Goal: Information Seeking & Learning: Learn about a topic

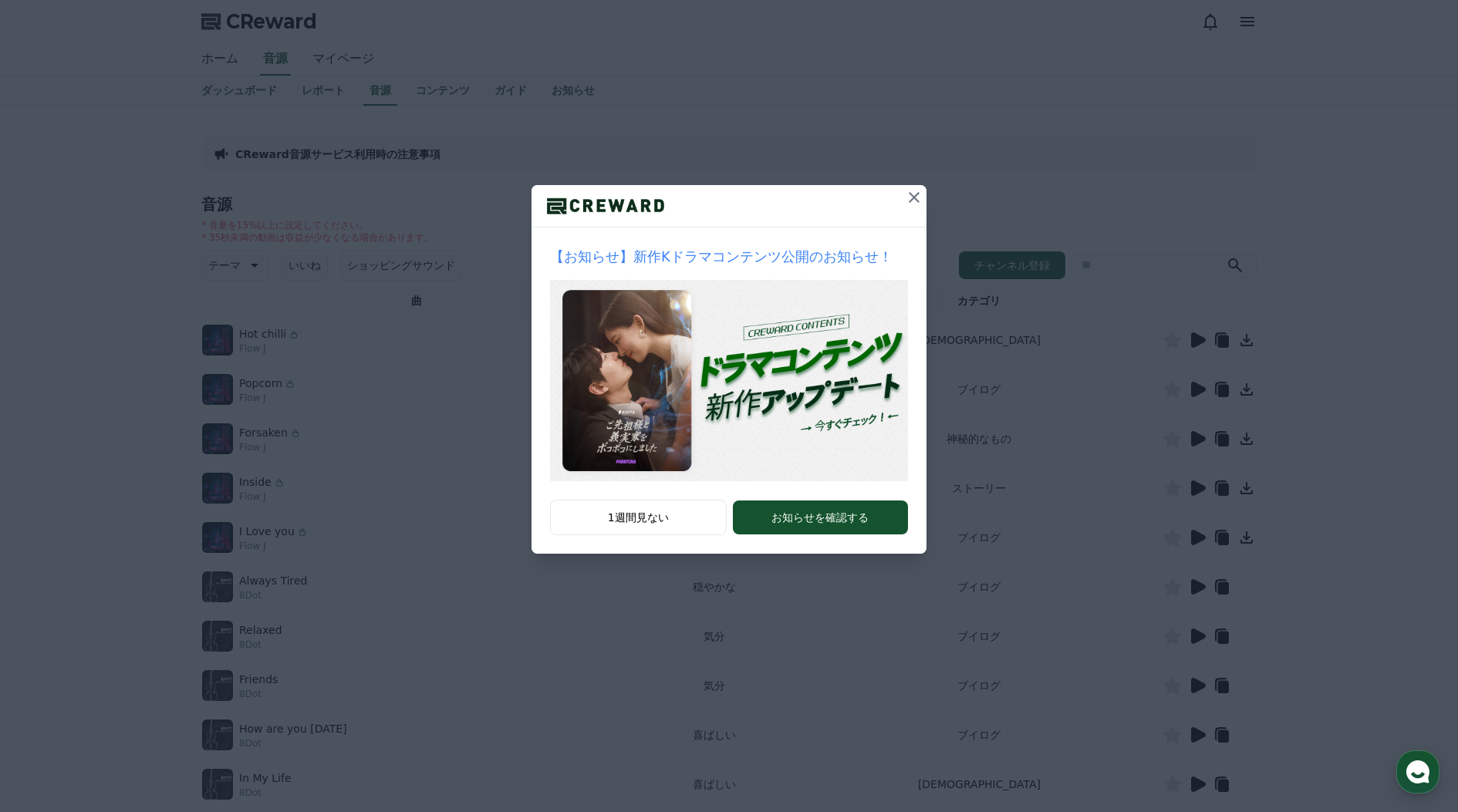
click at [913, 196] on icon at bounding box center [914, 197] width 11 height 11
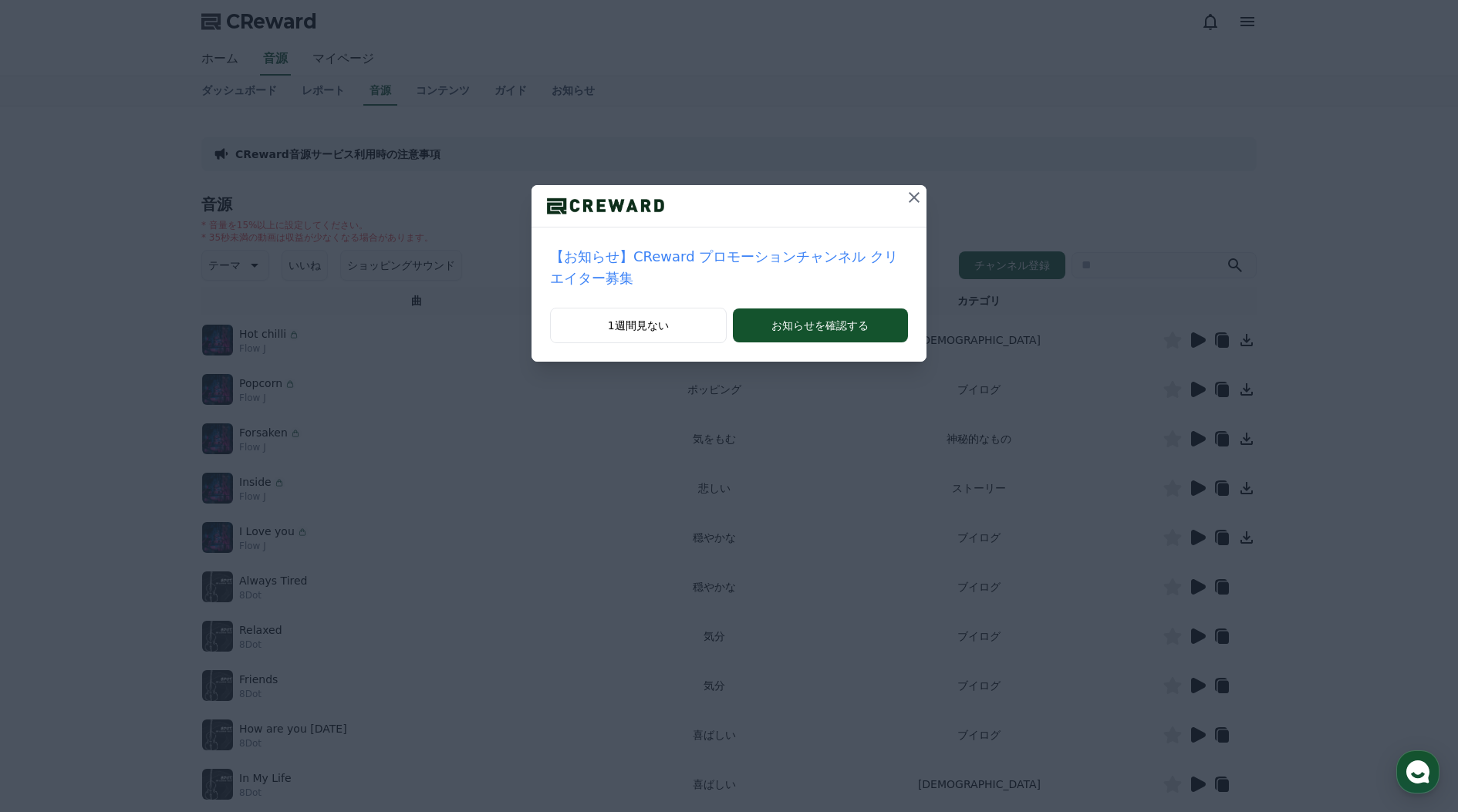
click at [906, 195] on icon at bounding box center [914, 197] width 18 height 18
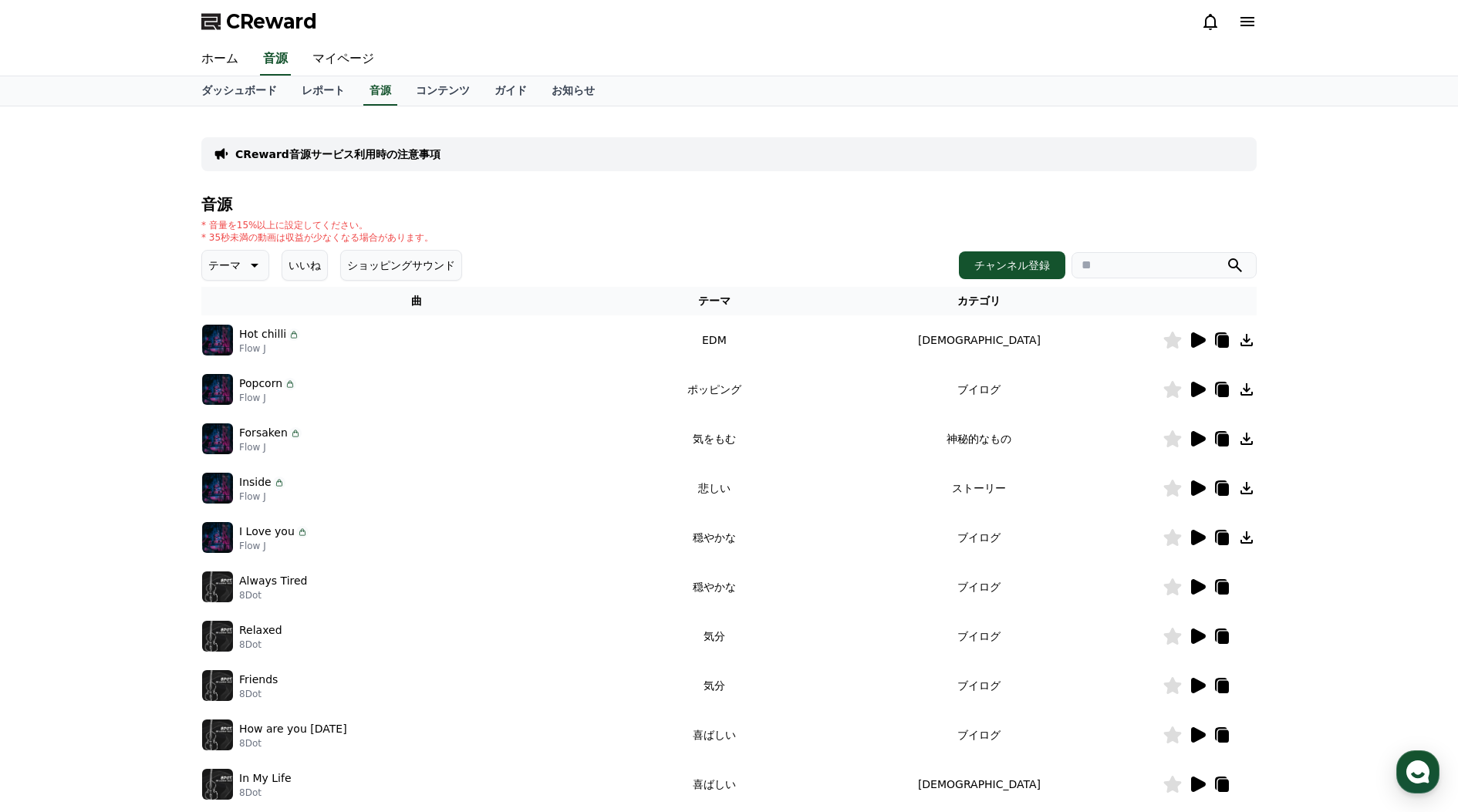
click at [245, 264] on icon at bounding box center [253, 265] width 18 height 18
click at [235, 386] on button "好奇心" at bounding box center [226, 386] width 45 height 34
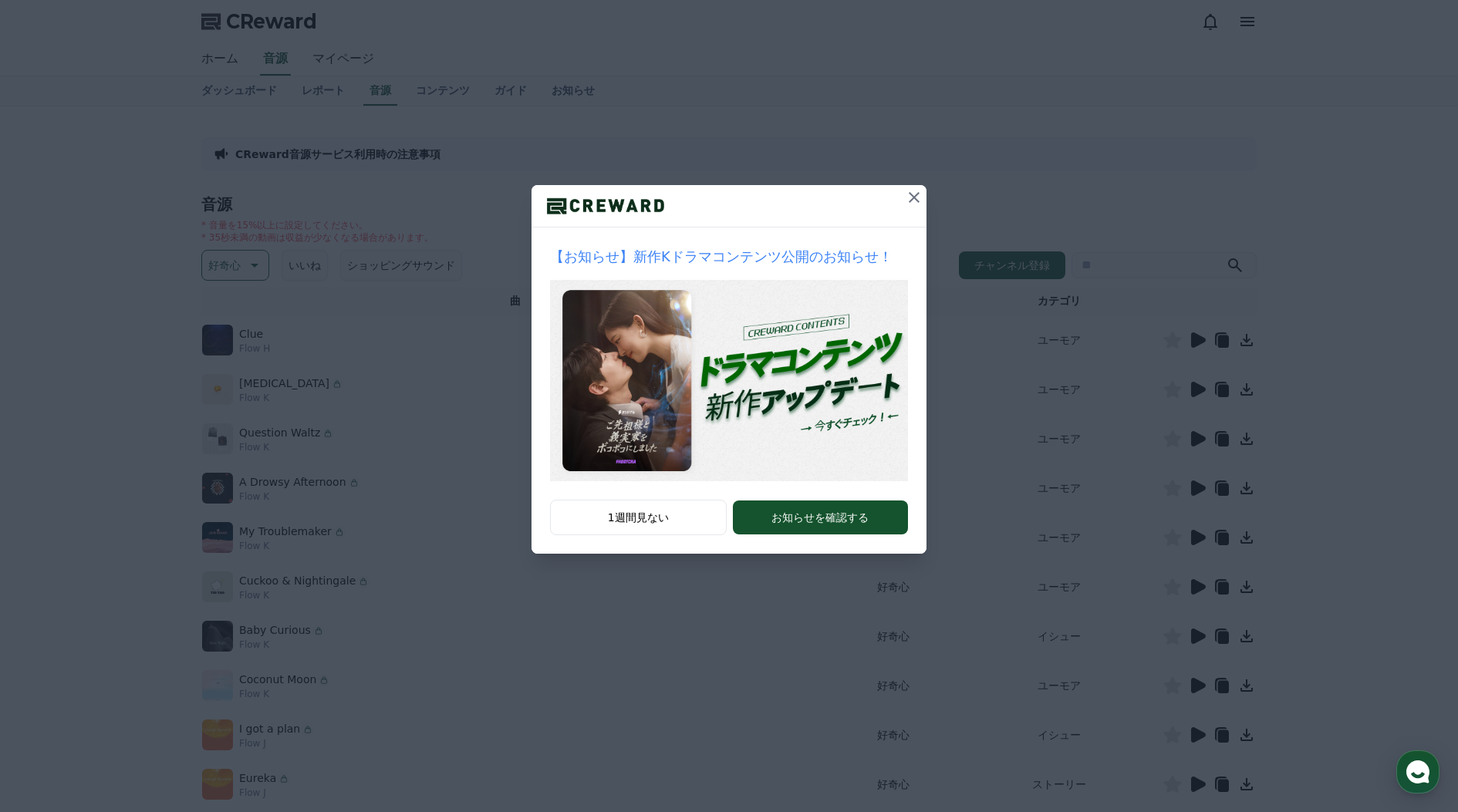
click at [912, 196] on icon at bounding box center [914, 197] width 11 height 11
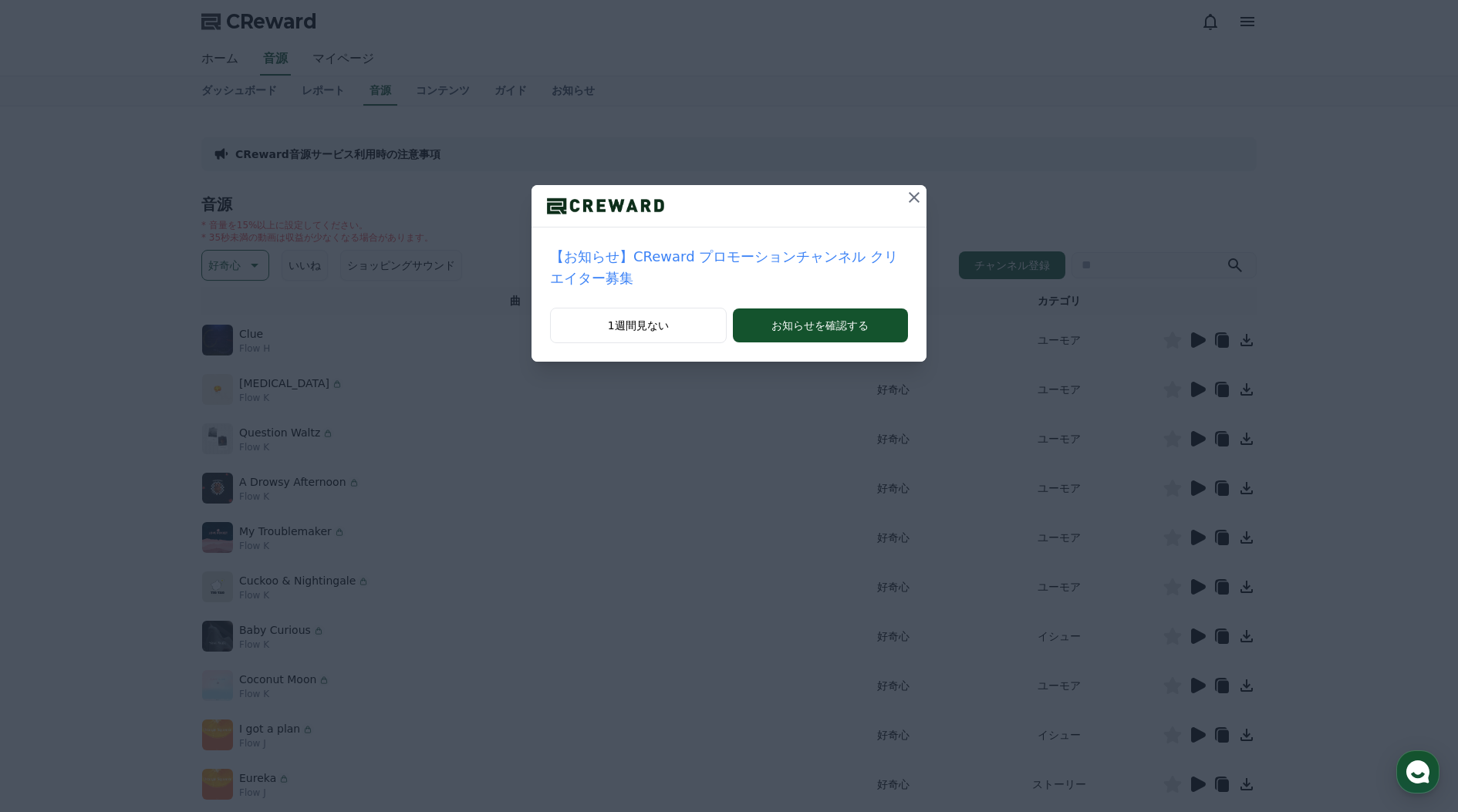
click at [1217, 340] on div "【お知らせ】CReward プロモーションチャンネル クリエイター募集 1週間見ない お知らせを確認する" at bounding box center [729, 193] width 1458 height 386
click at [1193, 338] on div "【お知らせ】CReward プロモーションチャンネル クリエイター募集 1週間見ない お知らせを確認する" at bounding box center [729, 193] width 1458 height 386
click at [921, 197] on icon at bounding box center [914, 197] width 18 height 18
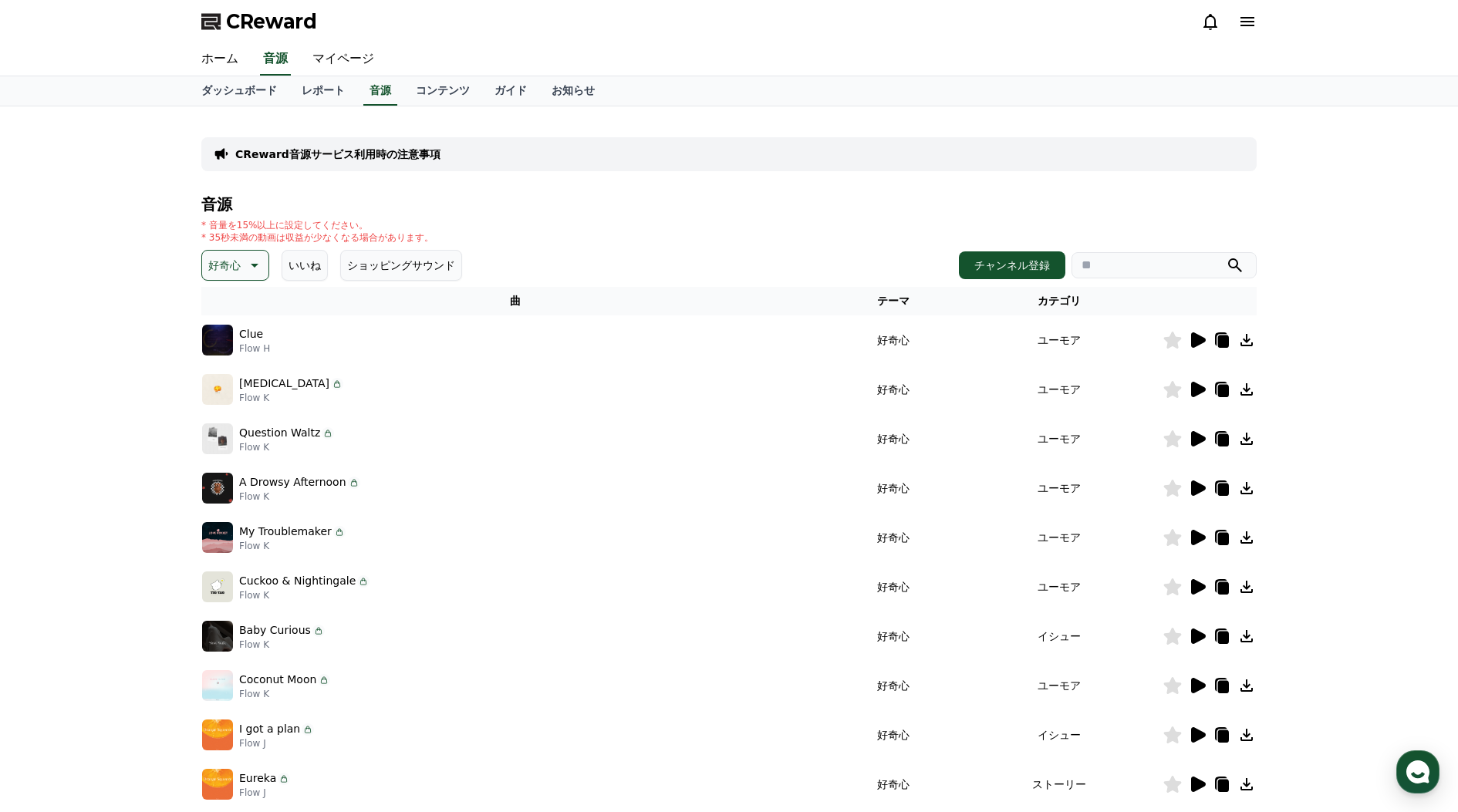
click at [1200, 335] on icon at bounding box center [1197, 340] width 18 height 18
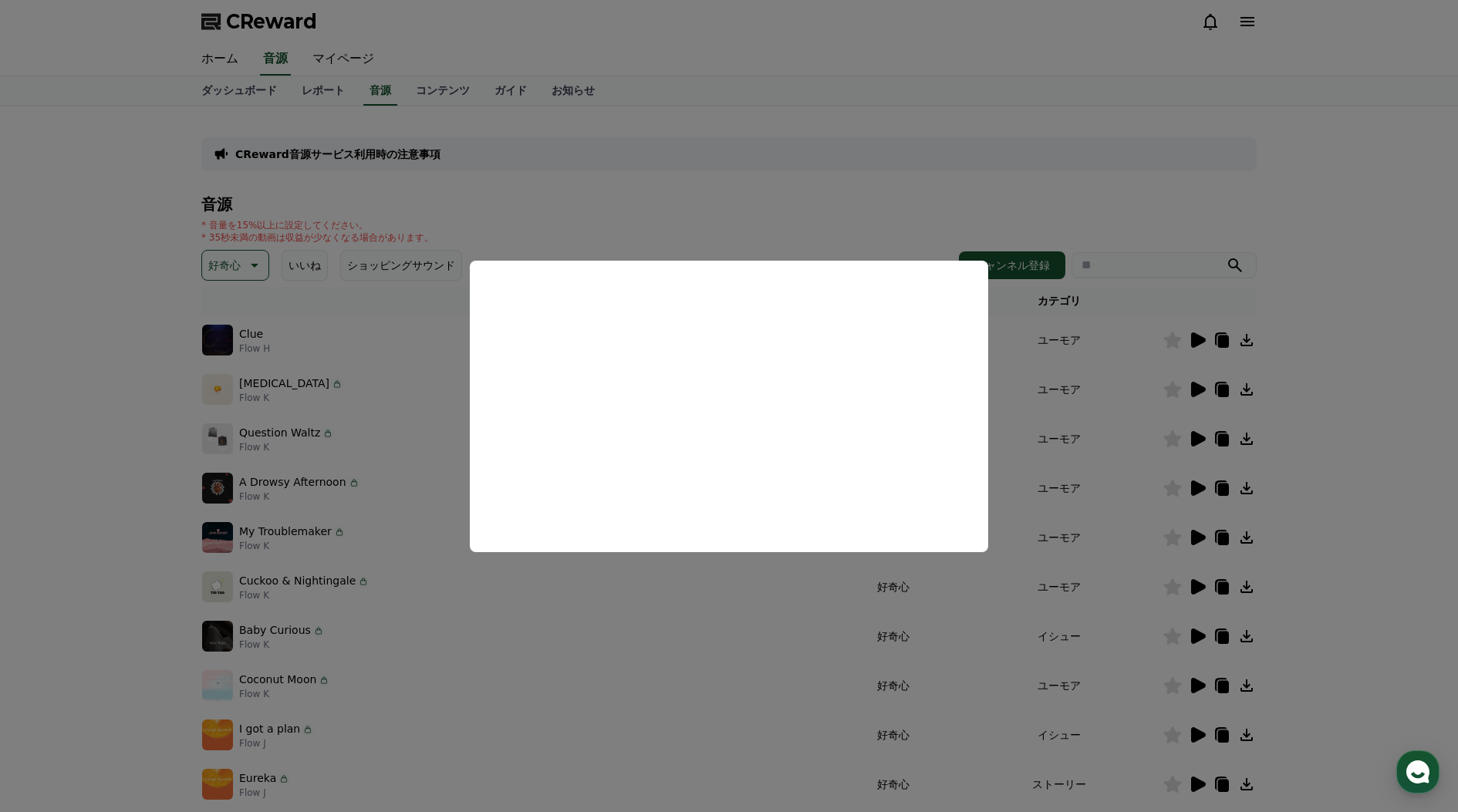
click at [327, 86] on button "close modal" at bounding box center [729, 406] width 1458 height 812
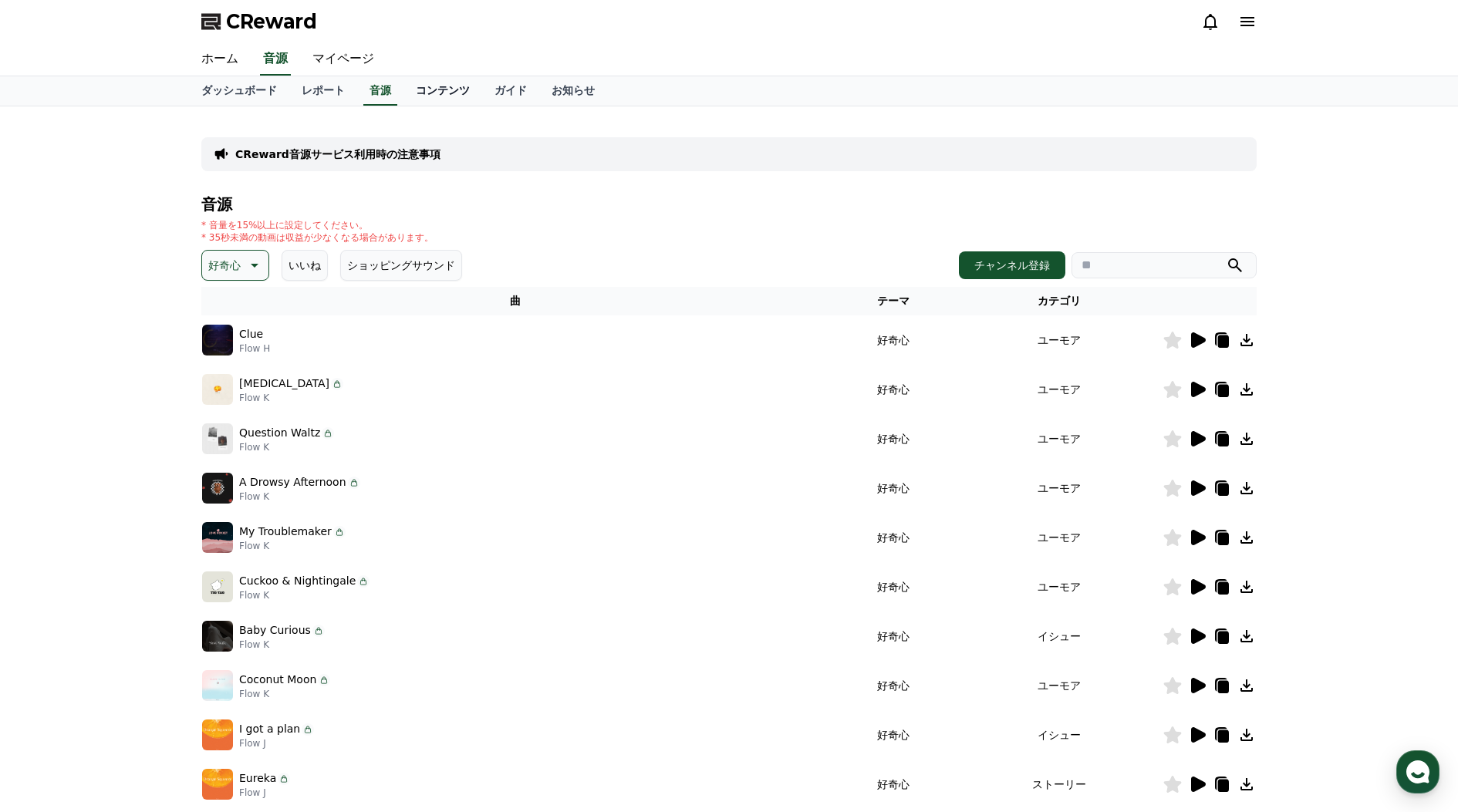
click at [427, 93] on link "コンテンツ" at bounding box center [442, 91] width 78 height 29
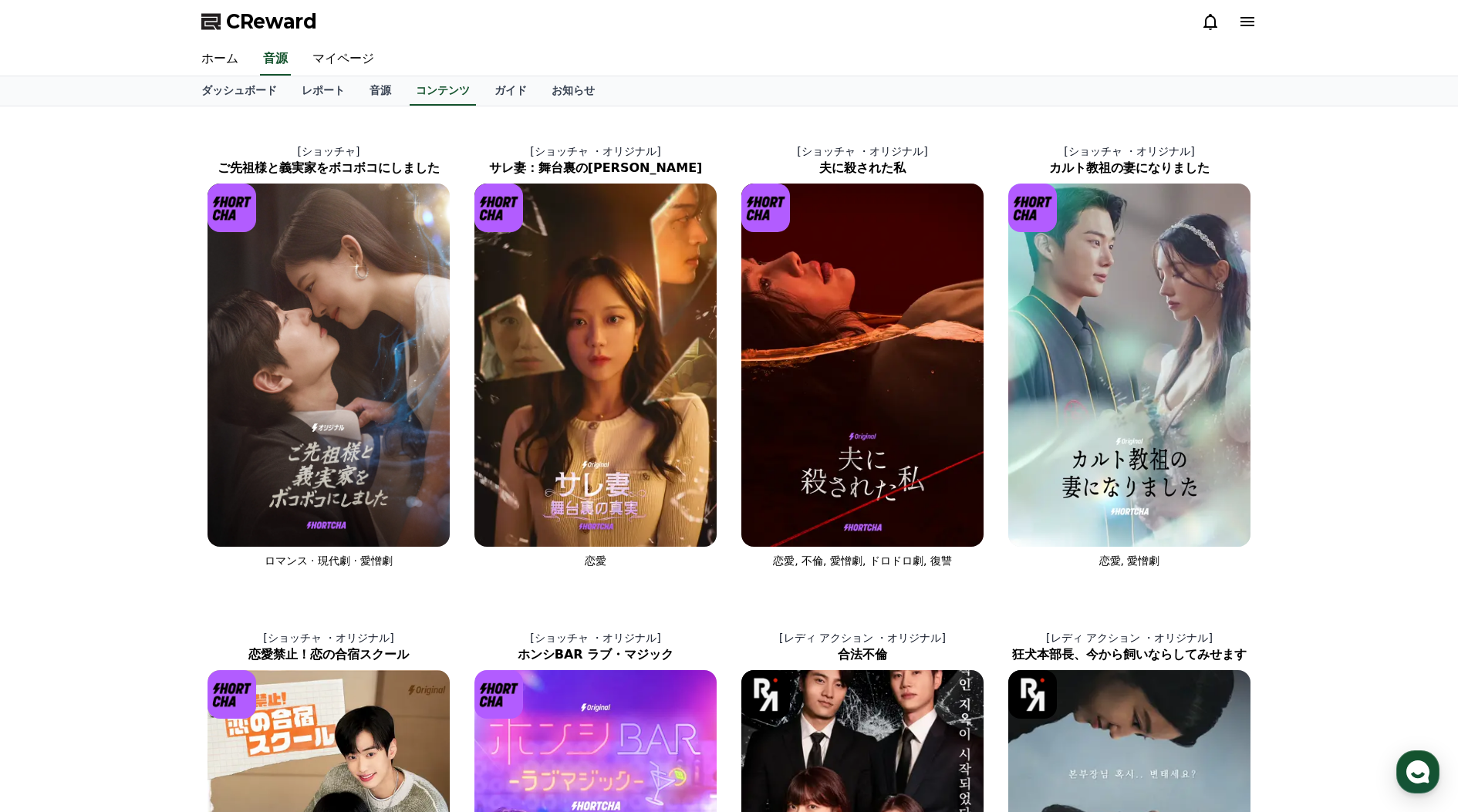
click at [248, 22] on span "CReward" at bounding box center [271, 22] width 91 height 25
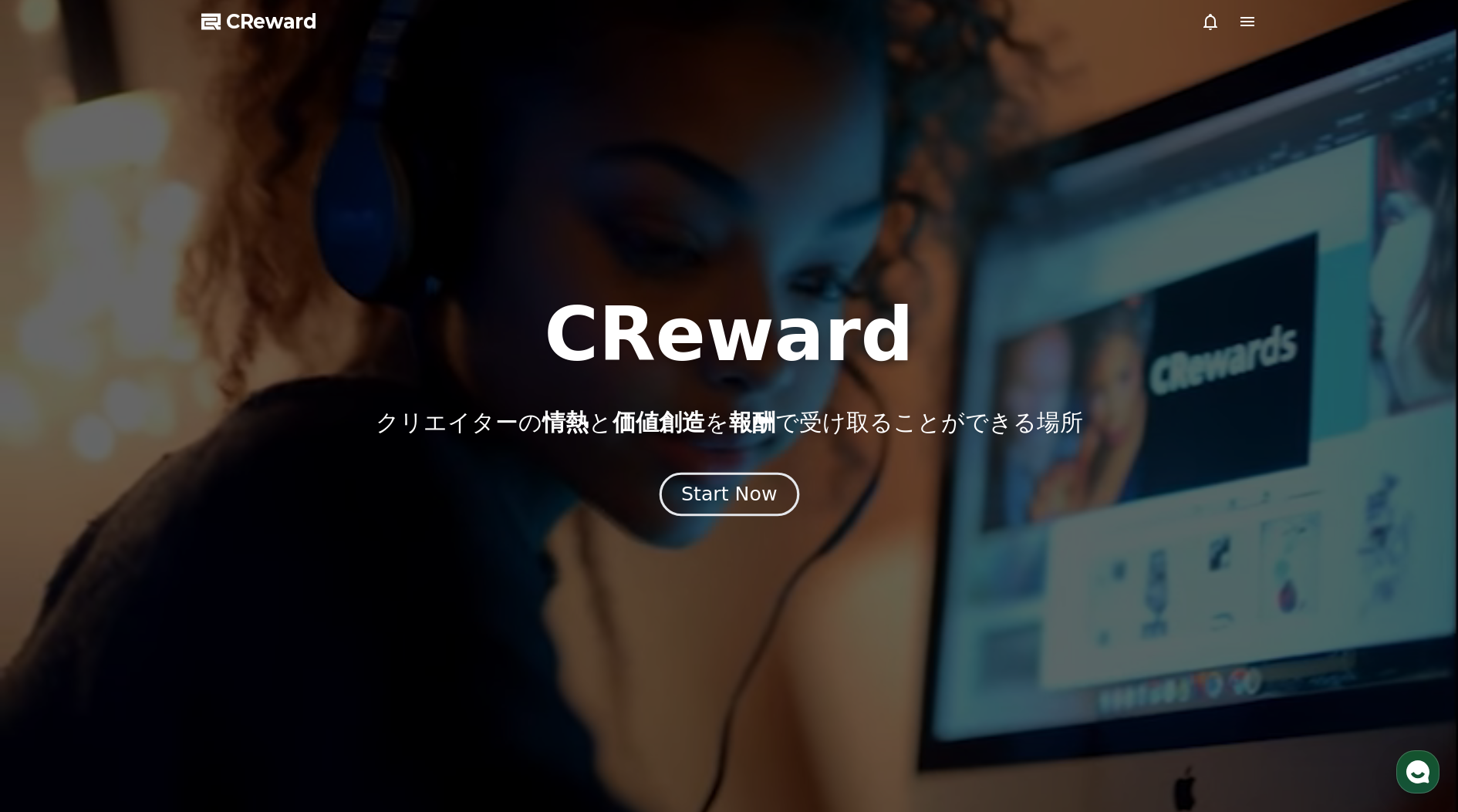
click at [738, 486] on div "Start Now" at bounding box center [728, 494] width 96 height 26
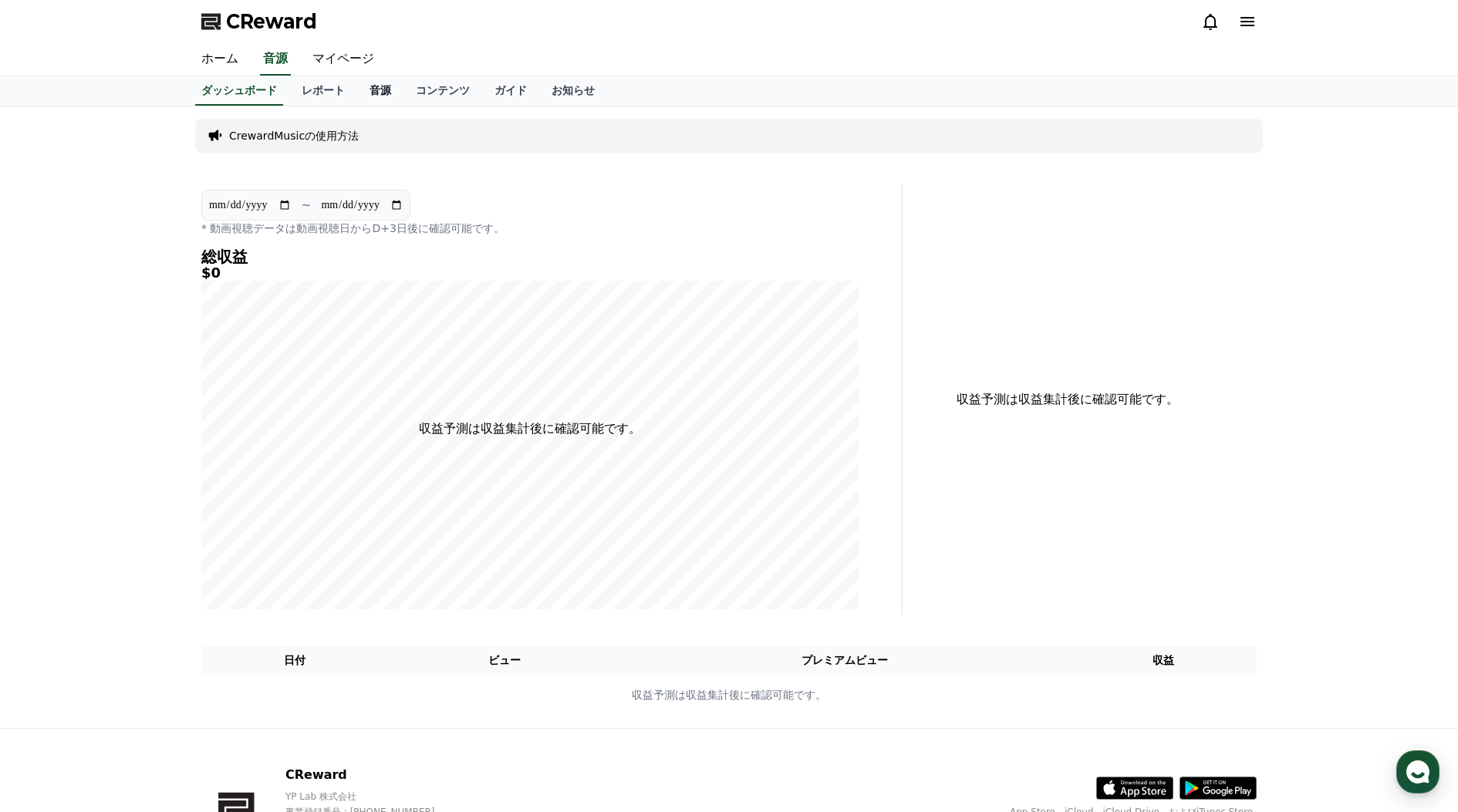
click at [372, 90] on link "音源" at bounding box center [381, 91] width 47 height 29
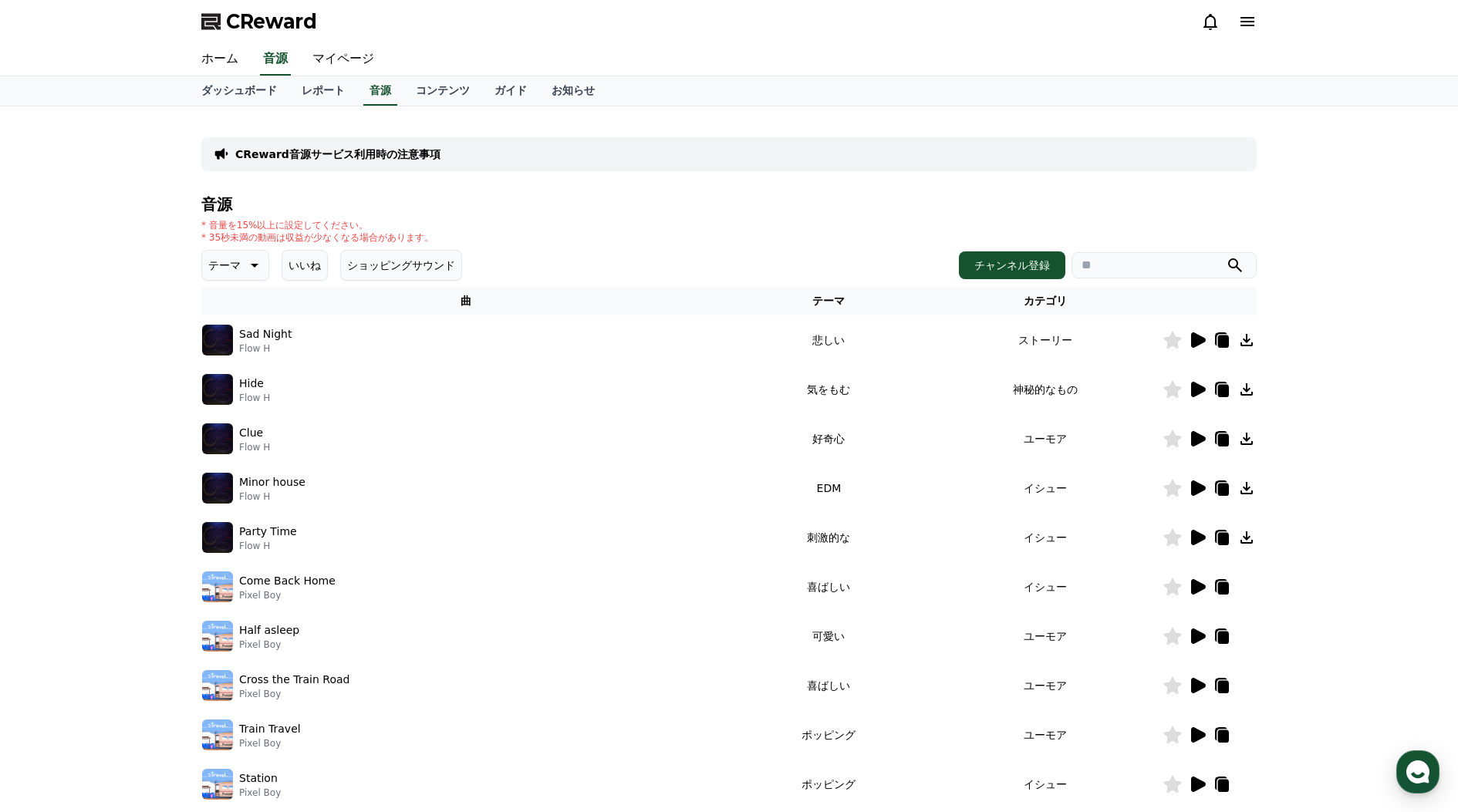
click at [1194, 389] on icon at bounding box center [1198, 389] width 15 height 16
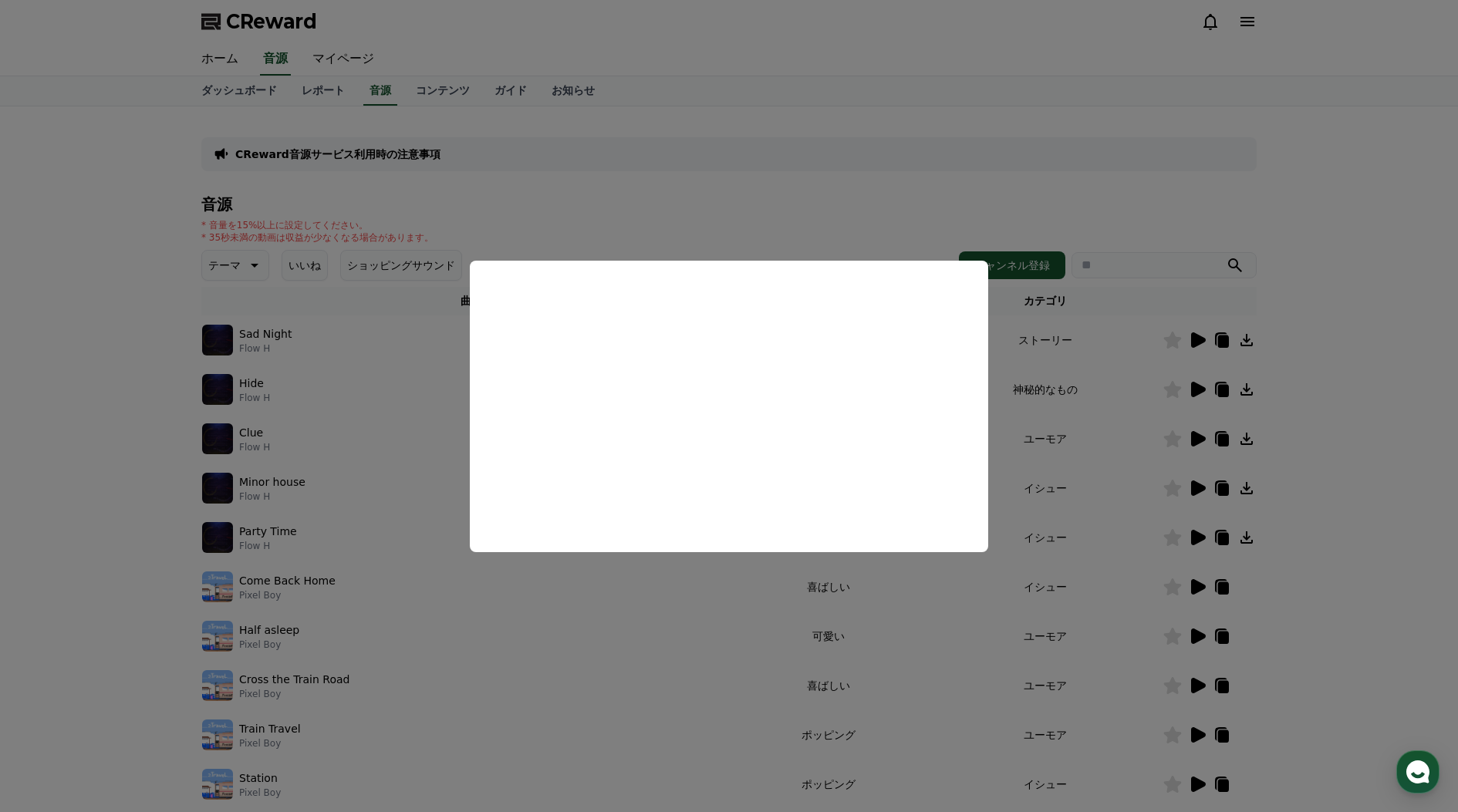
click at [1199, 583] on button "close modal" at bounding box center [729, 406] width 1458 height 812
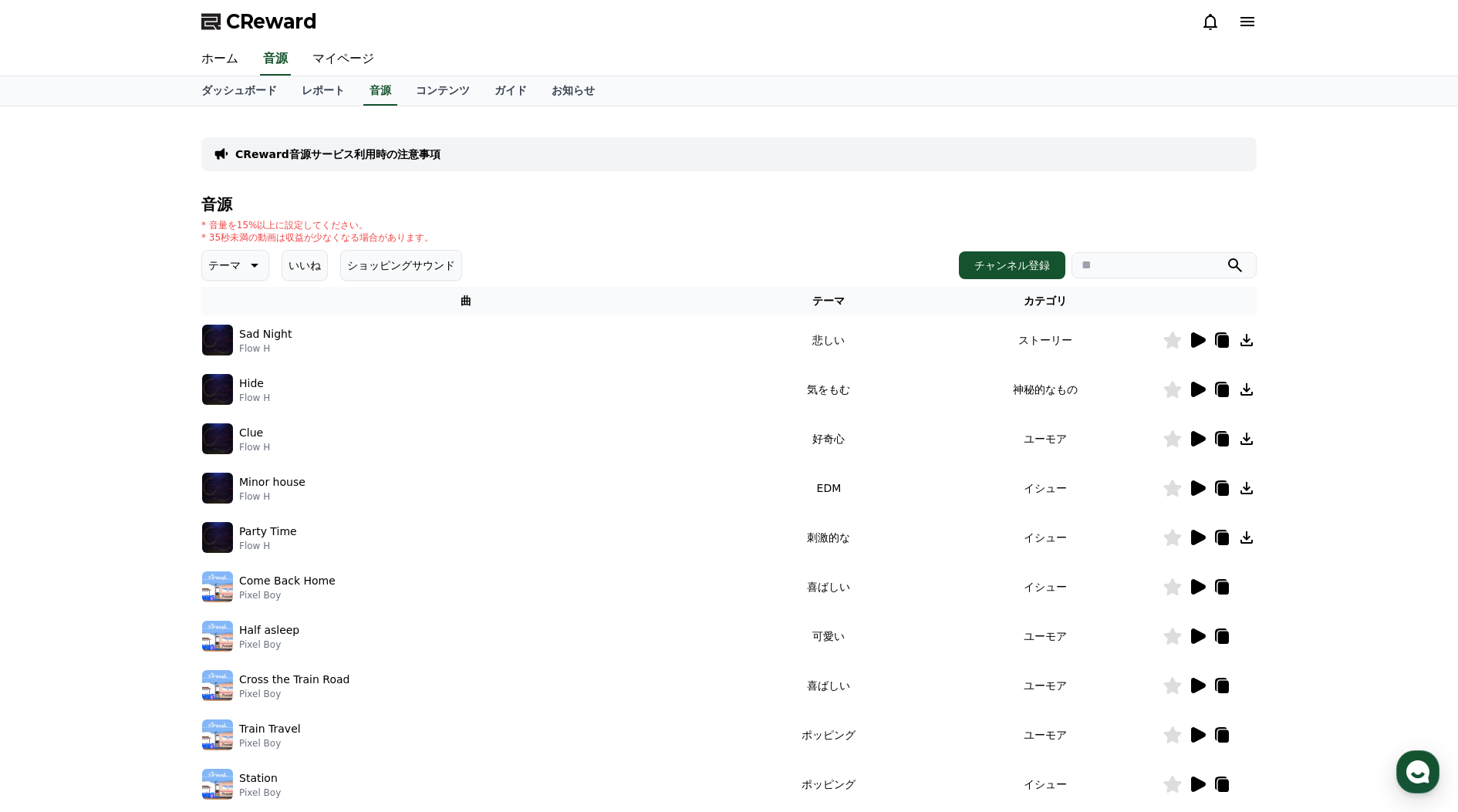
click at [1199, 583] on icon at bounding box center [1198, 586] width 15 height 16
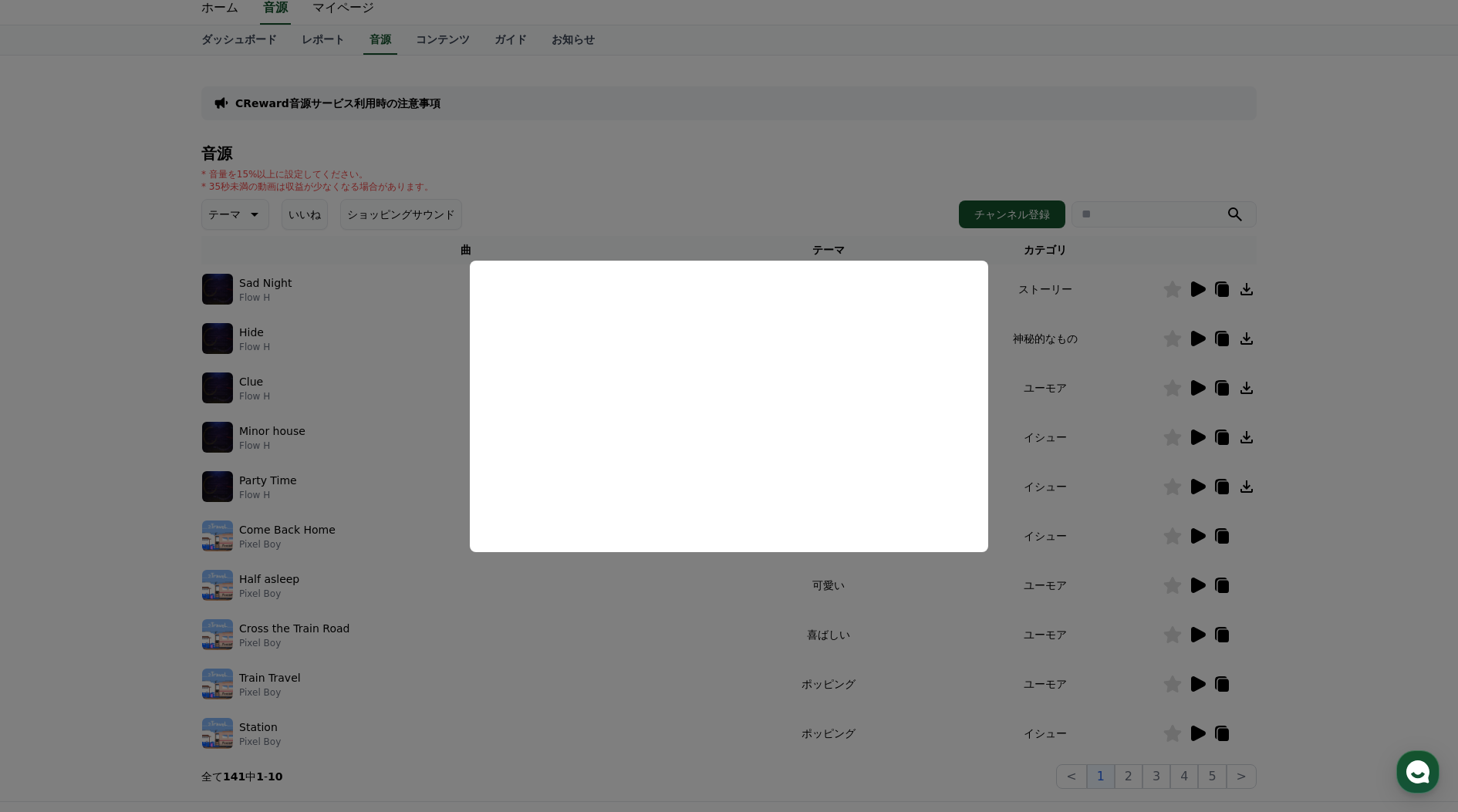
scroll to position [49, 0]
click at [1196, 586] on button "close modal" at bounding box center [729, 406] width 1458 height 812
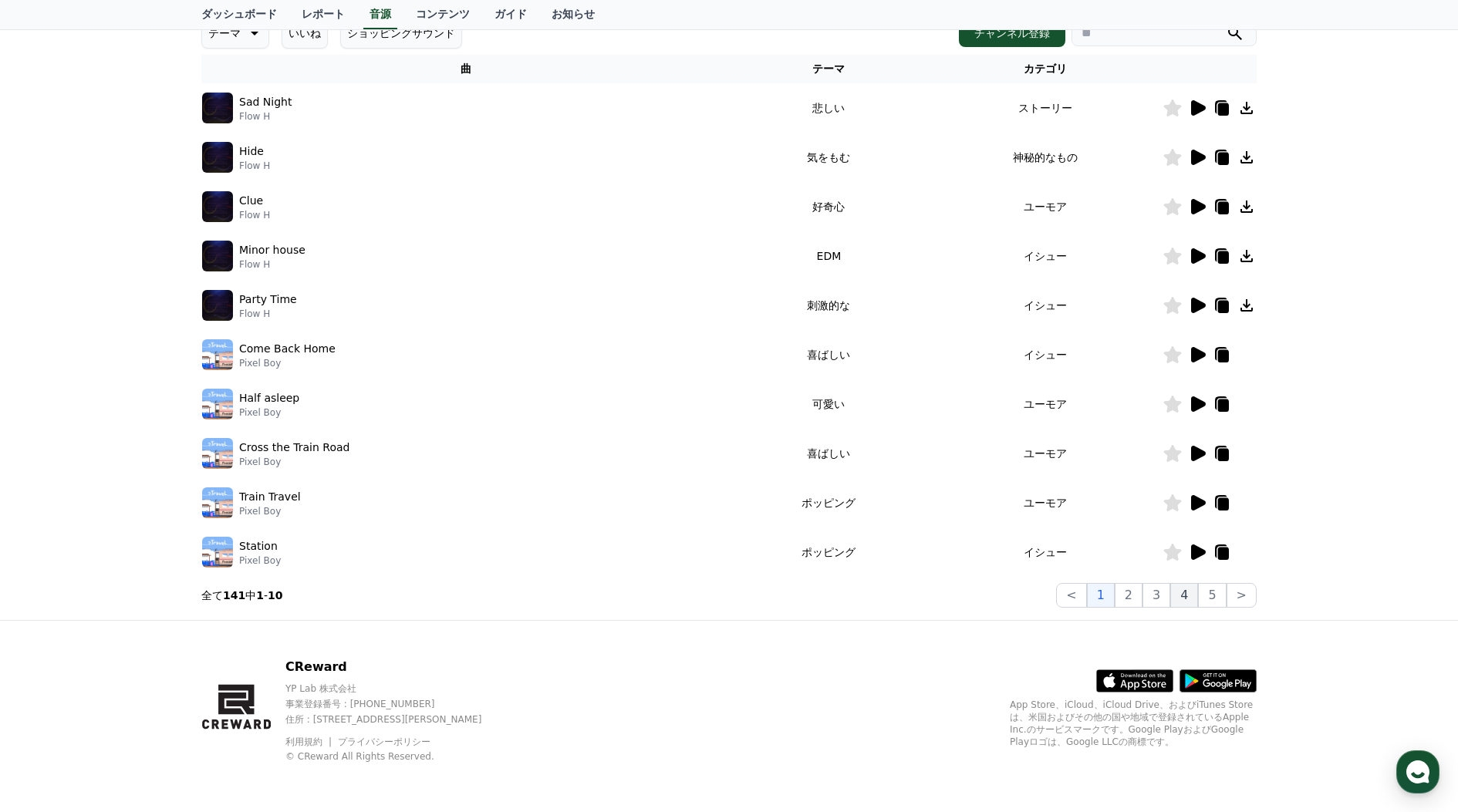
scroll to position [232, 0]
click at [1133, 592] on button "2" at bounding box center [1128, 595] width 27 height 25
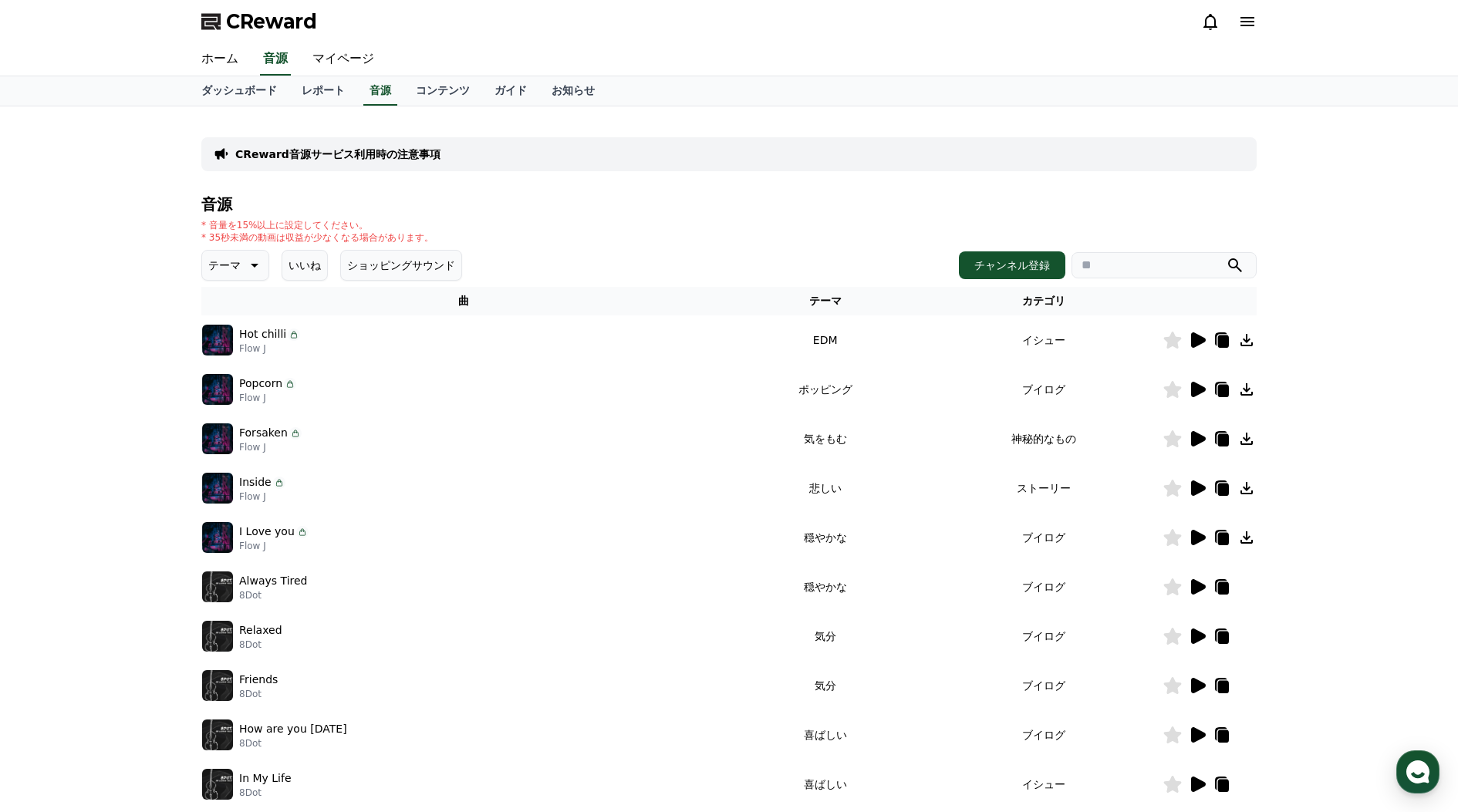
click at [1109, 267] on input "search" at bounding box center [1164, 265] width 185 height 26
type input "*"
type input "***"
click at [1235, 265] on button "submit" at bounding box center [1235, 265] width 18 height 18
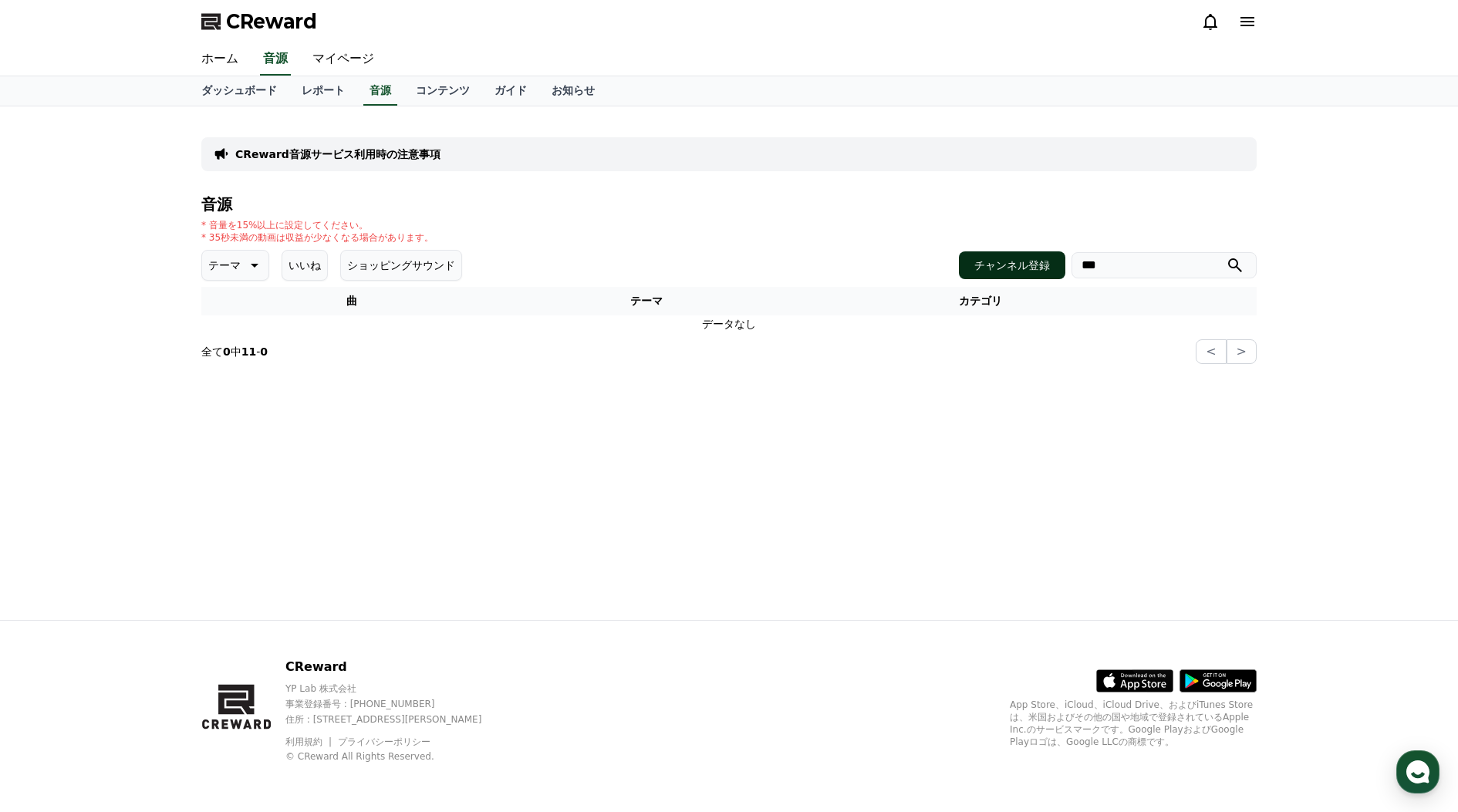
drag, startPoint x: 1148, startPoint y: 269, endPoint x: 1002, endPoint y: 266, distance: 146.0
click at [1001, 266] on div "チャンネル登録 ***" at bounding box center [1107, 265] width 297 height 27
click at [316, 261] on button "いいね" at bounding box center [305, 265] width 47 height 31
click at [360, 261] on button "ショッピングサウンド" at bounding box center [401, 265] width 122 height 31
click at [282, 275] on button "いいね" at bounding box center [305, 265] width 47 height 31
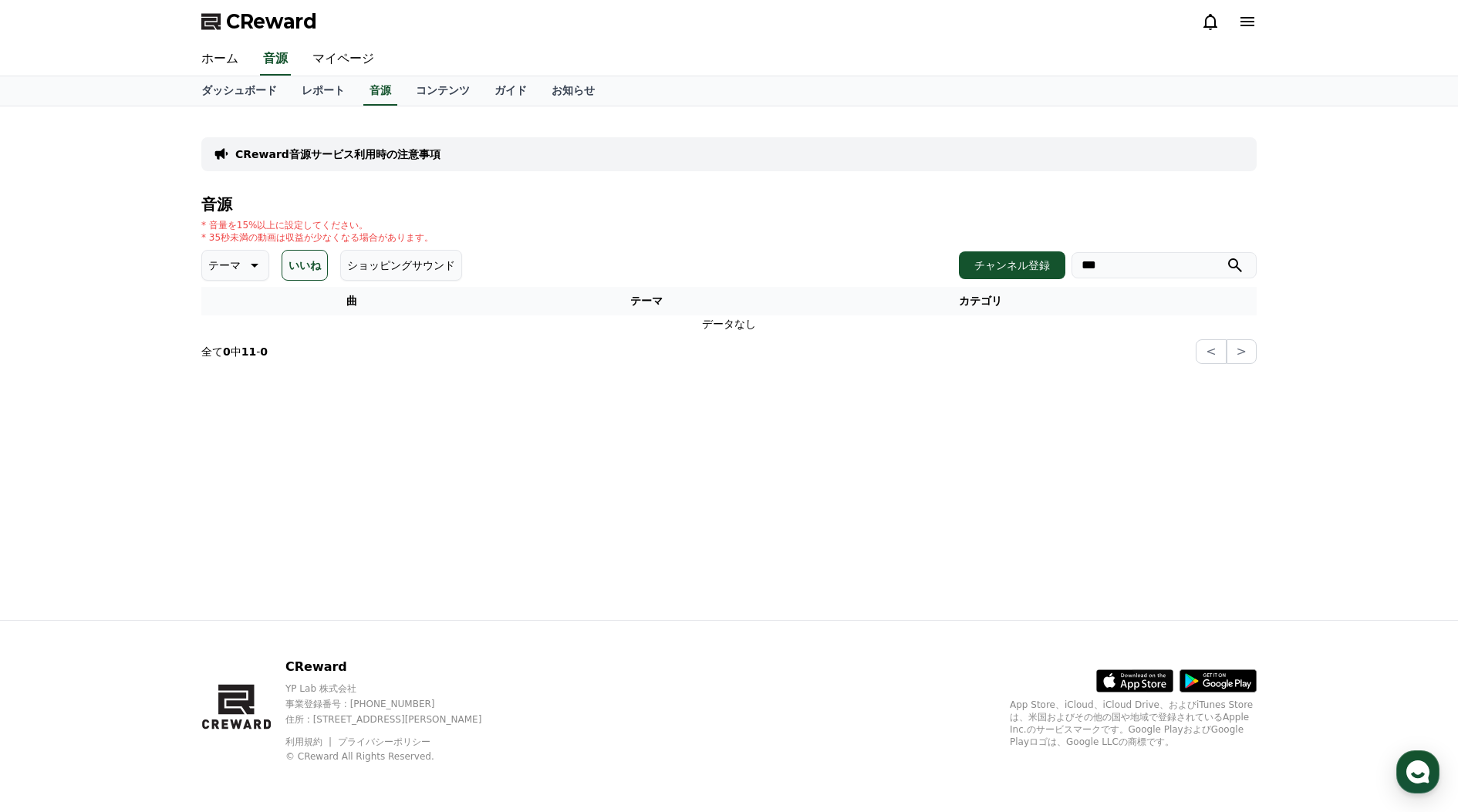
click at [240, 267] on button "テーマ" at bounding box center [235, 265] width 67 height 31
click at [439, 386] on div "CReward音源サービス利用時の注意事項 音源 * 音量を15%以上に設定してください。 * 35秒未満の動画は収益が少なくなる場合があります。 テーマ テ…" at bounding box center [729, 363] width 1080 height 514
click at [232, 90] on link "ダッシュボード" at bounding box center [239, 91] width 100 height 29
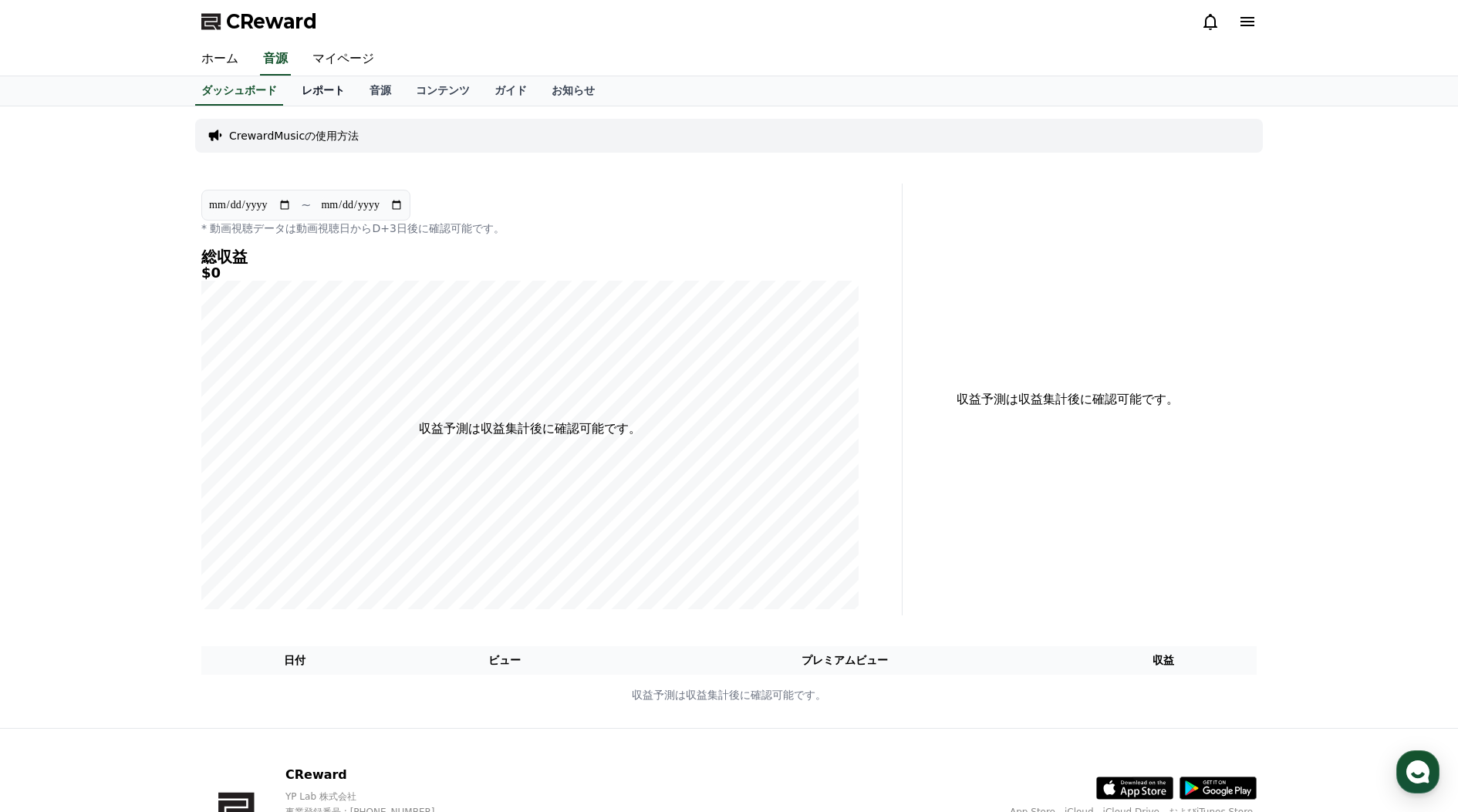
click at [307, 93] on link "レポート" at bounding box center [322, 91] width 67 height 29
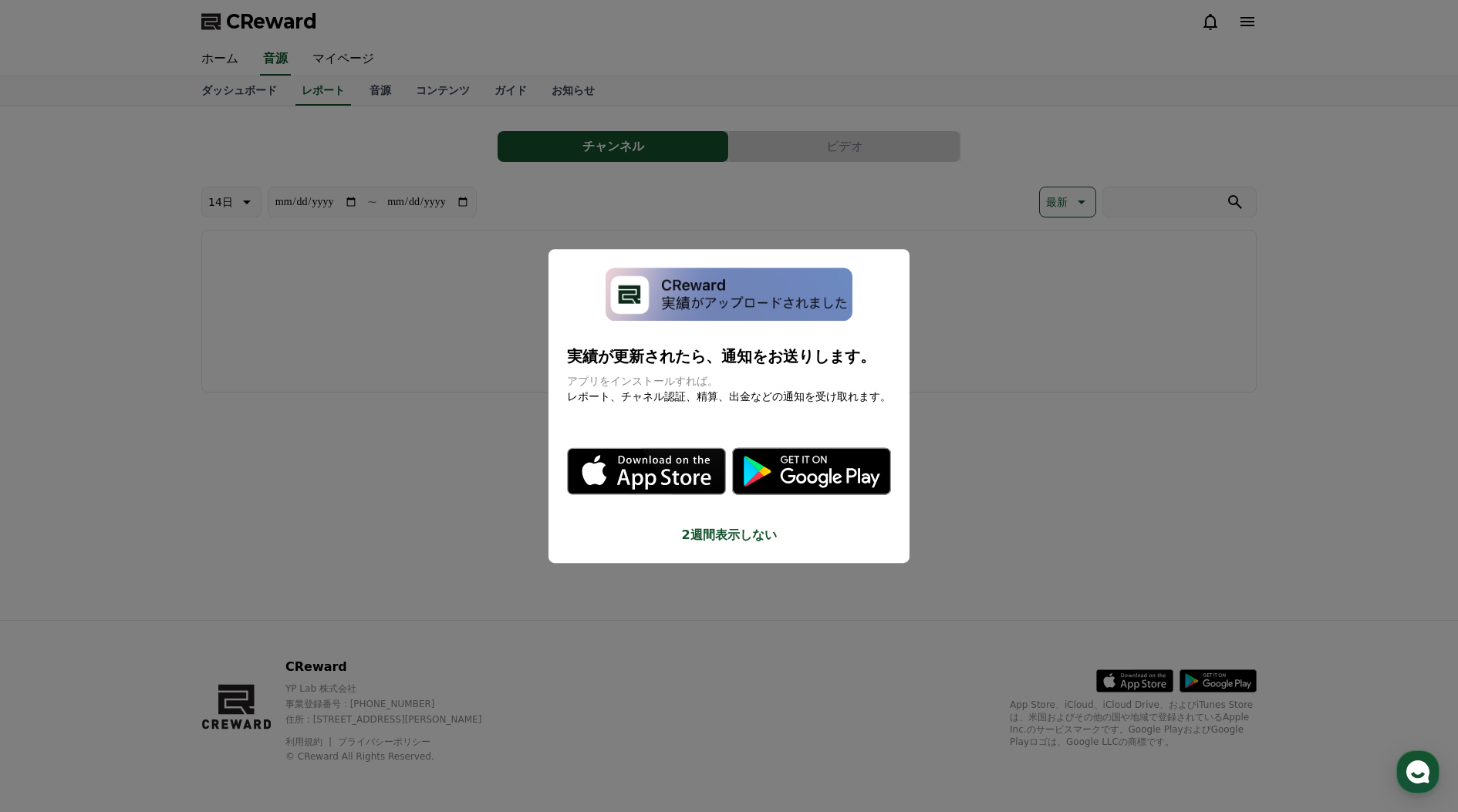
click at [369, 87] on button "close modal" at bounding box center [729, 406] width 1458 height 812
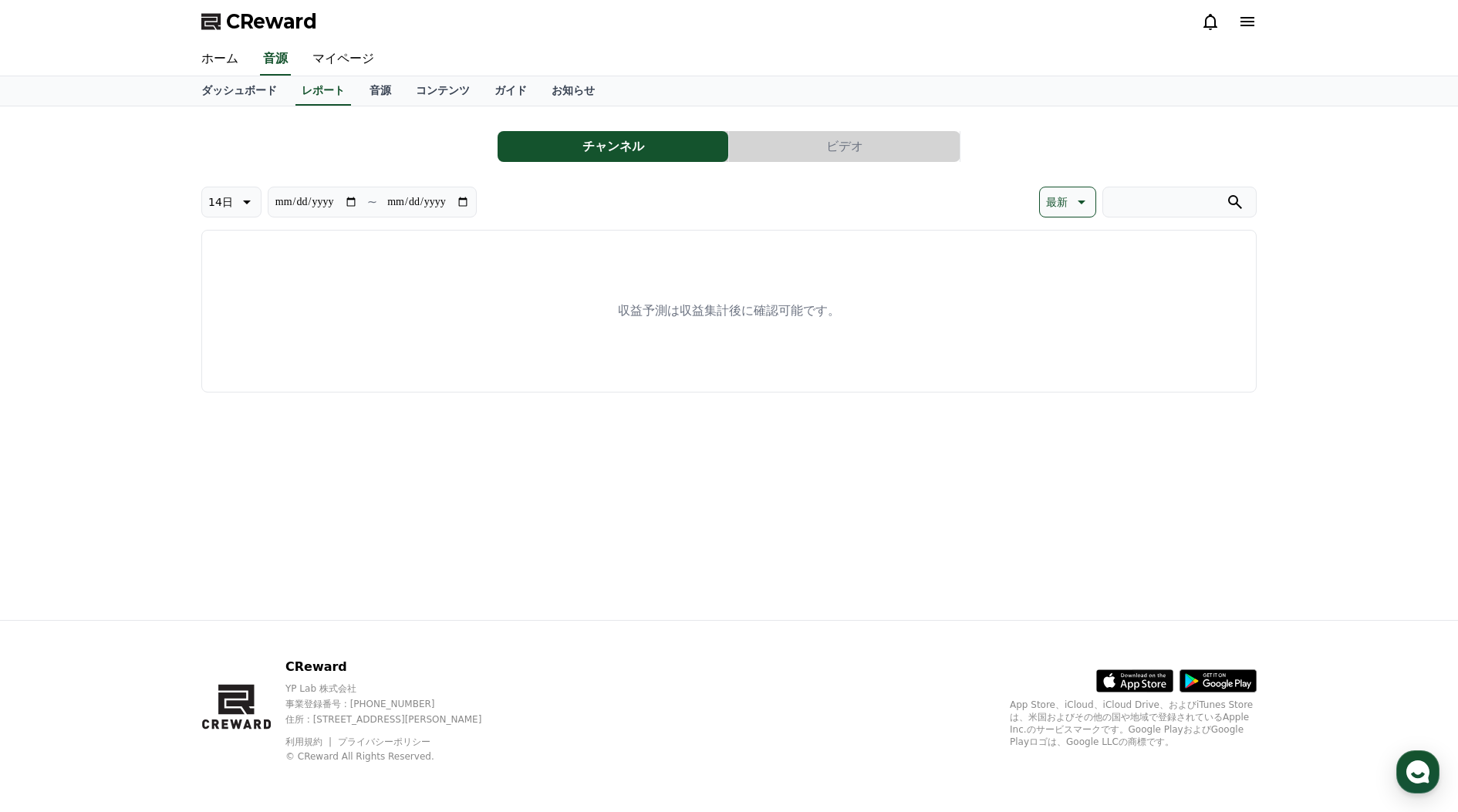
click at [369, 87] on link "音源" at bounding box center [381, 91] width 47 height 29
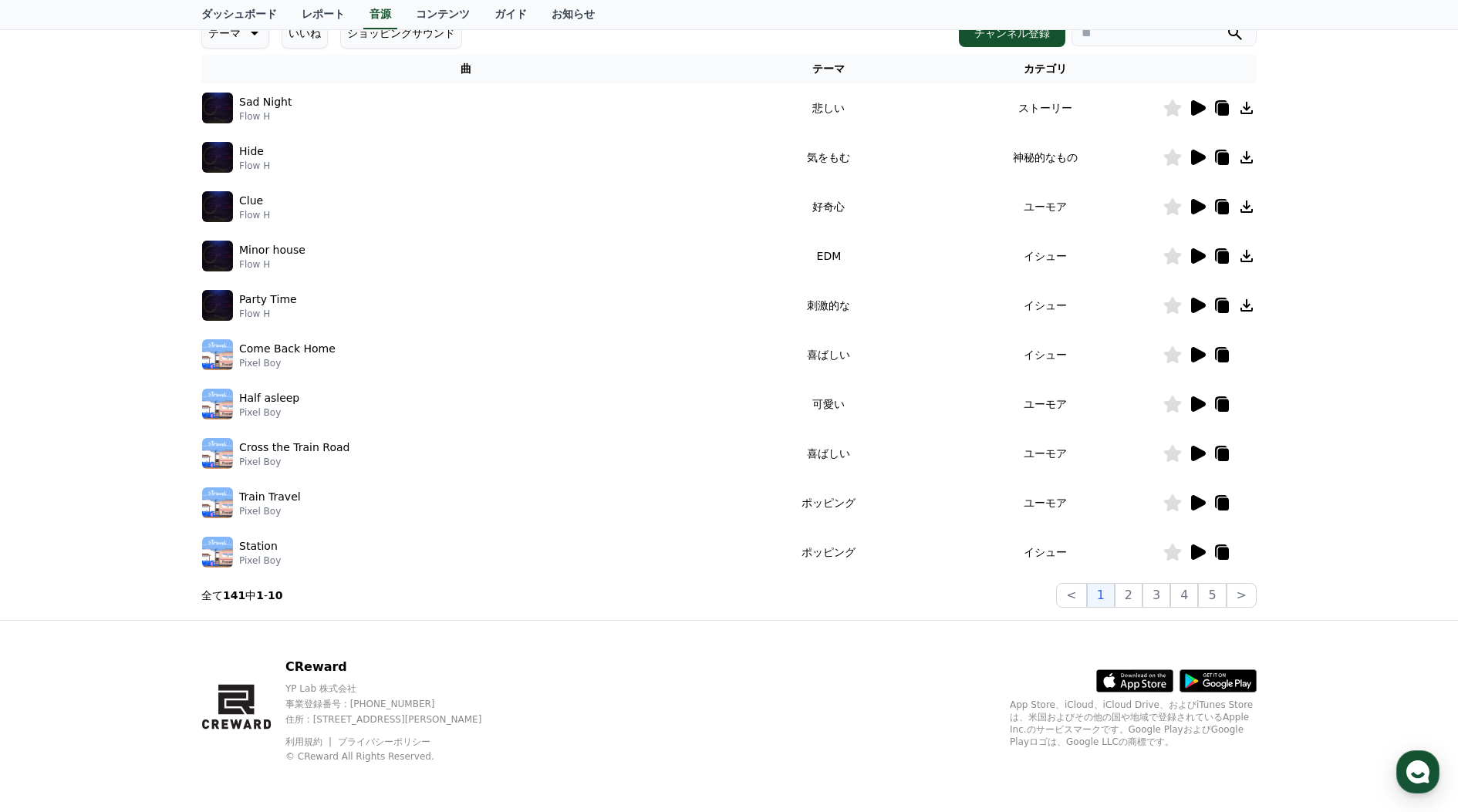
scroll to position [232, 0]
click at [1213, 600] on button "5" at bounding box center [1211, 595] width 27 height 25
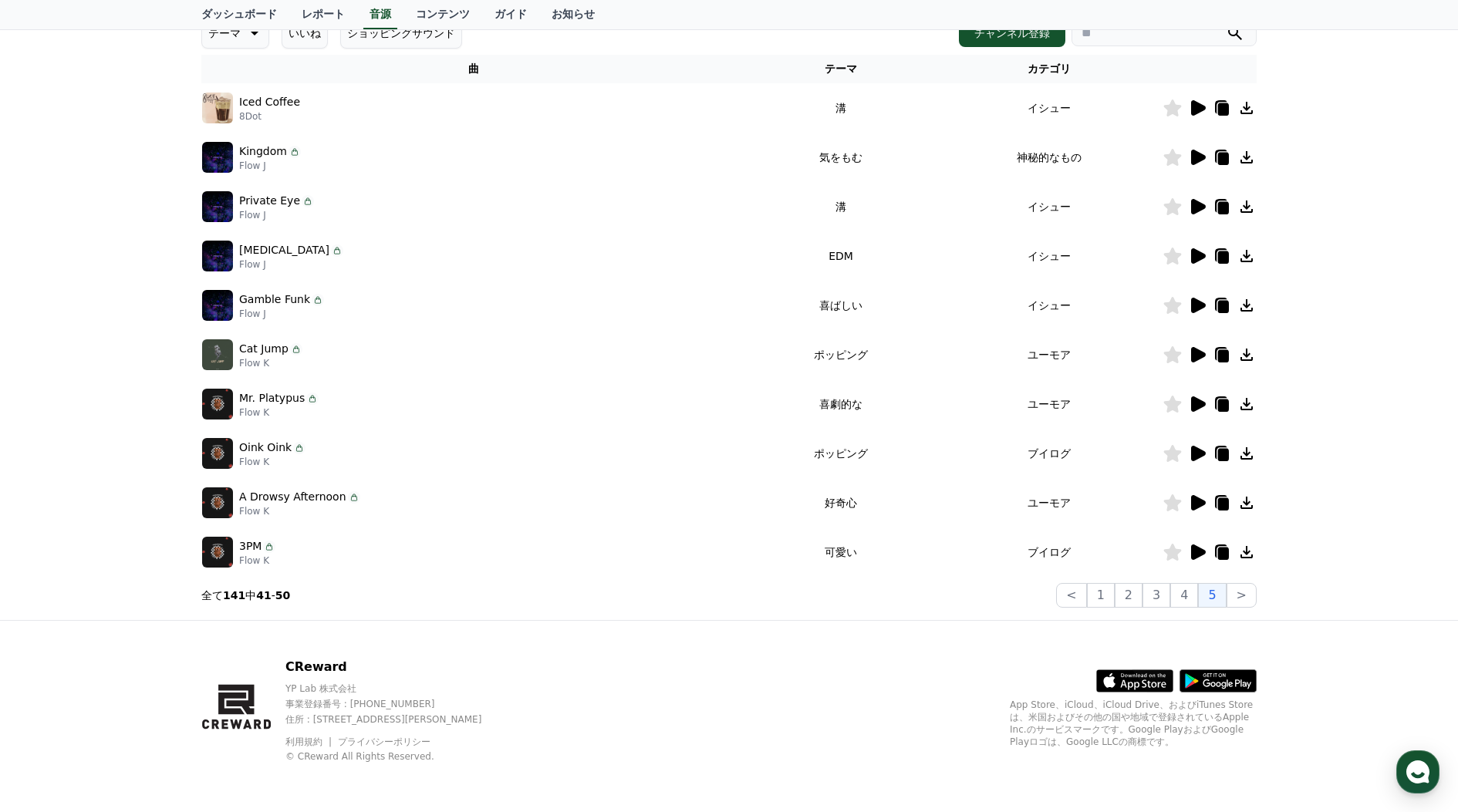
click at [1200, 403] on icon at bounding box center [1198, 404] width 15 height 16
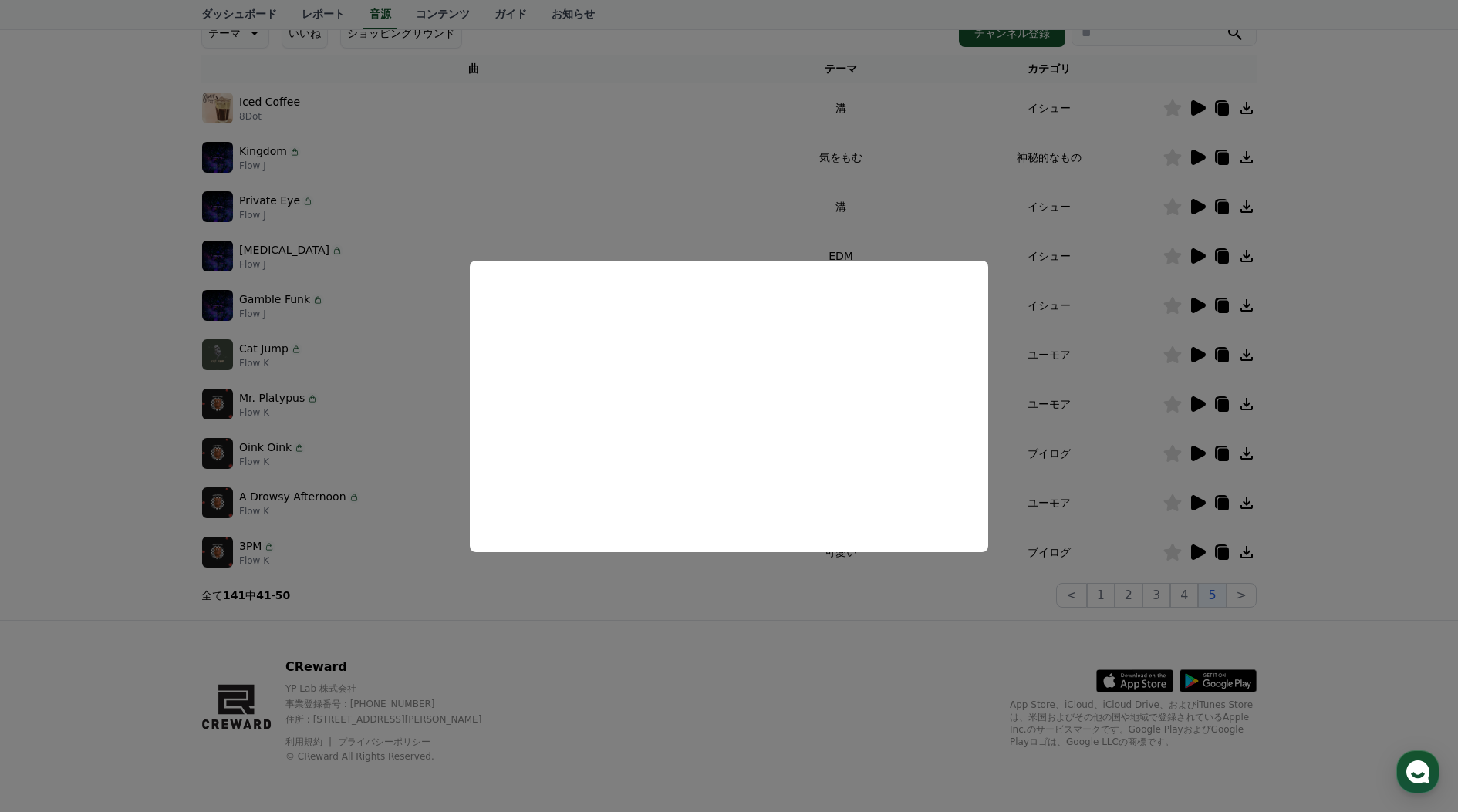
click at [866, 654] on button "close modal" at bounding box center [729, 406] width 1458 height 812
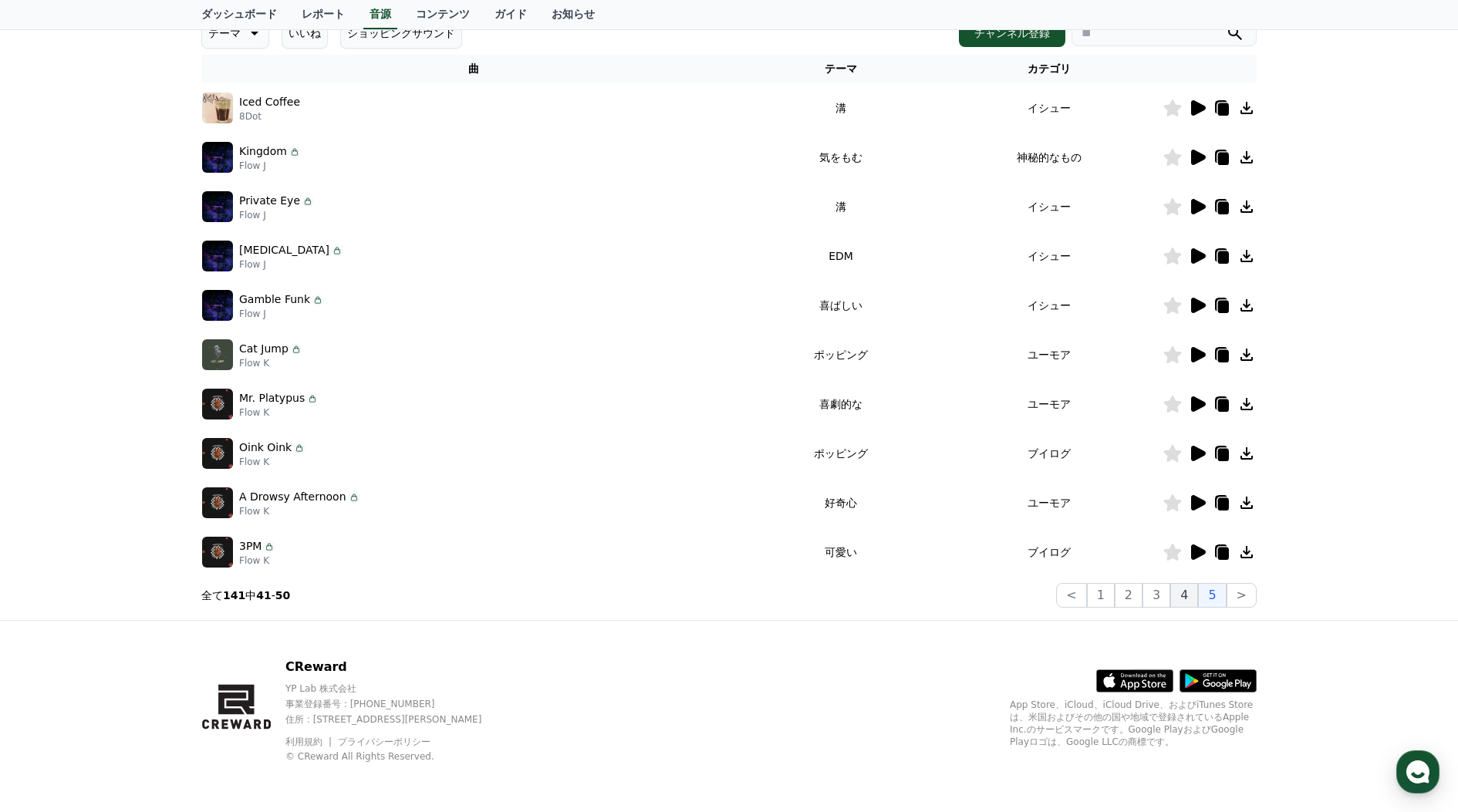
click at [1186, 594] on button "4" at bounding box center [1183, 595] width 27 height 25
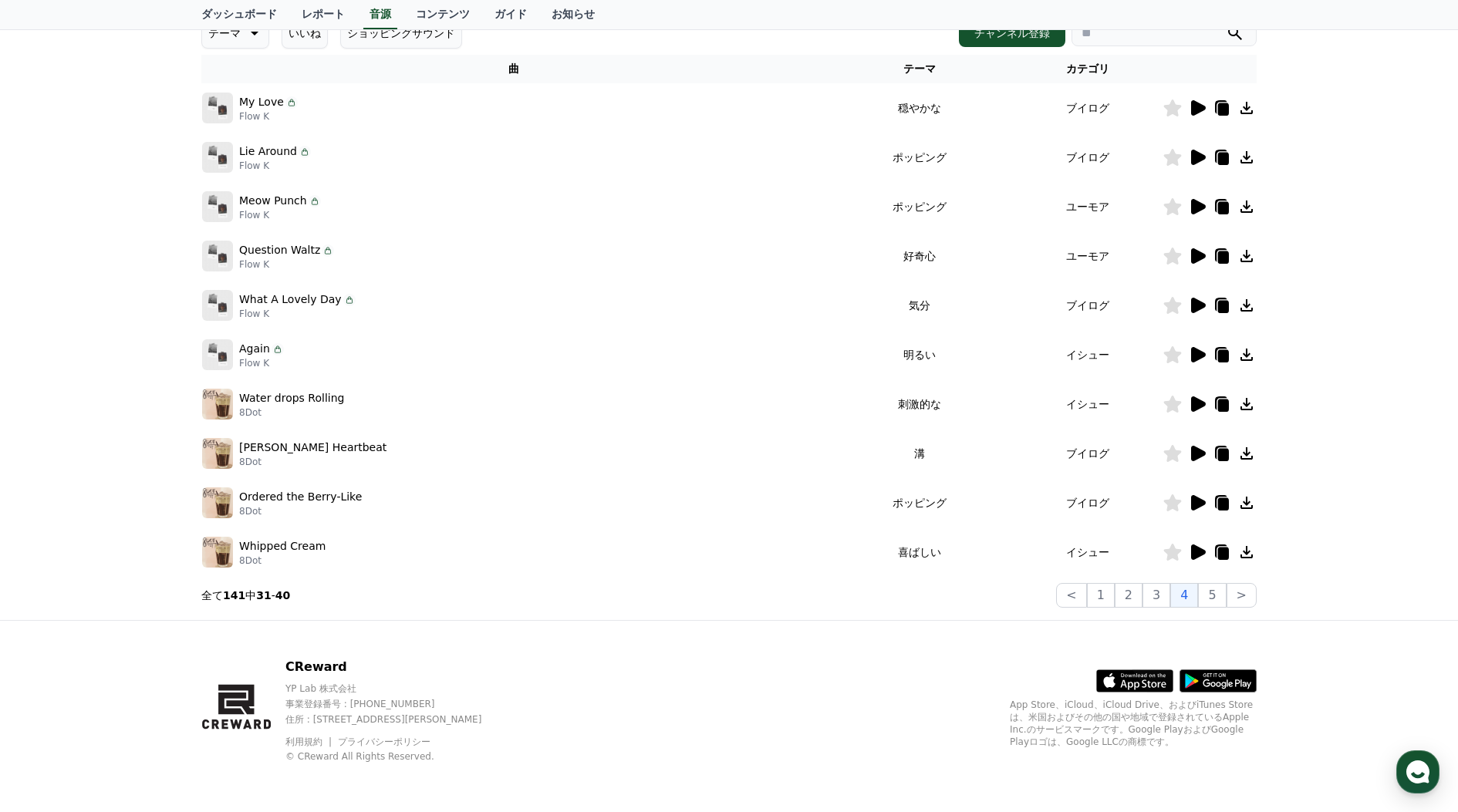
click at [1200, 503] on icon at bounding box center [1198, 502] width 15 height 16
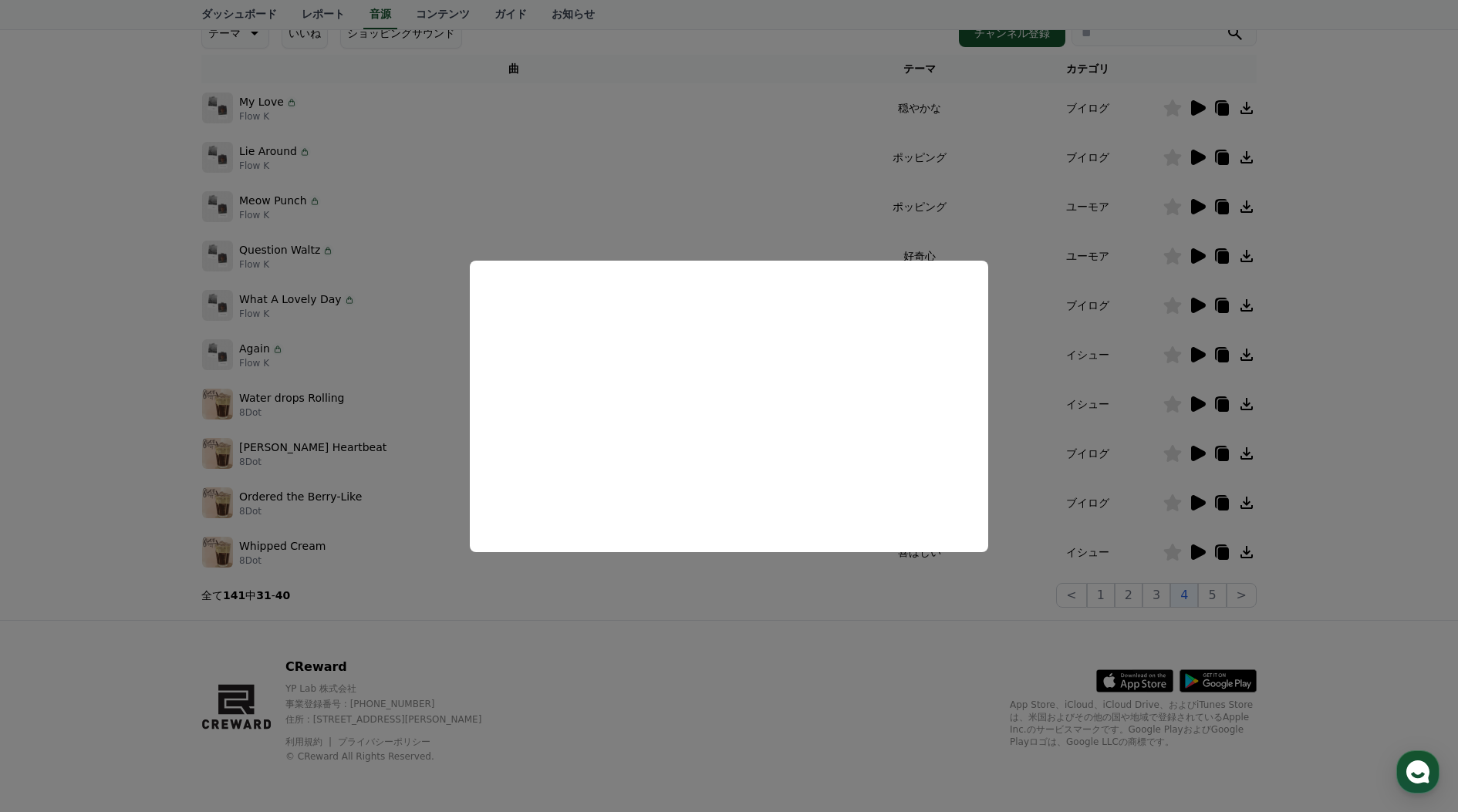
click at [308, 546] on button "close modal" at bounding box center [729, 406] width 1458 height 812
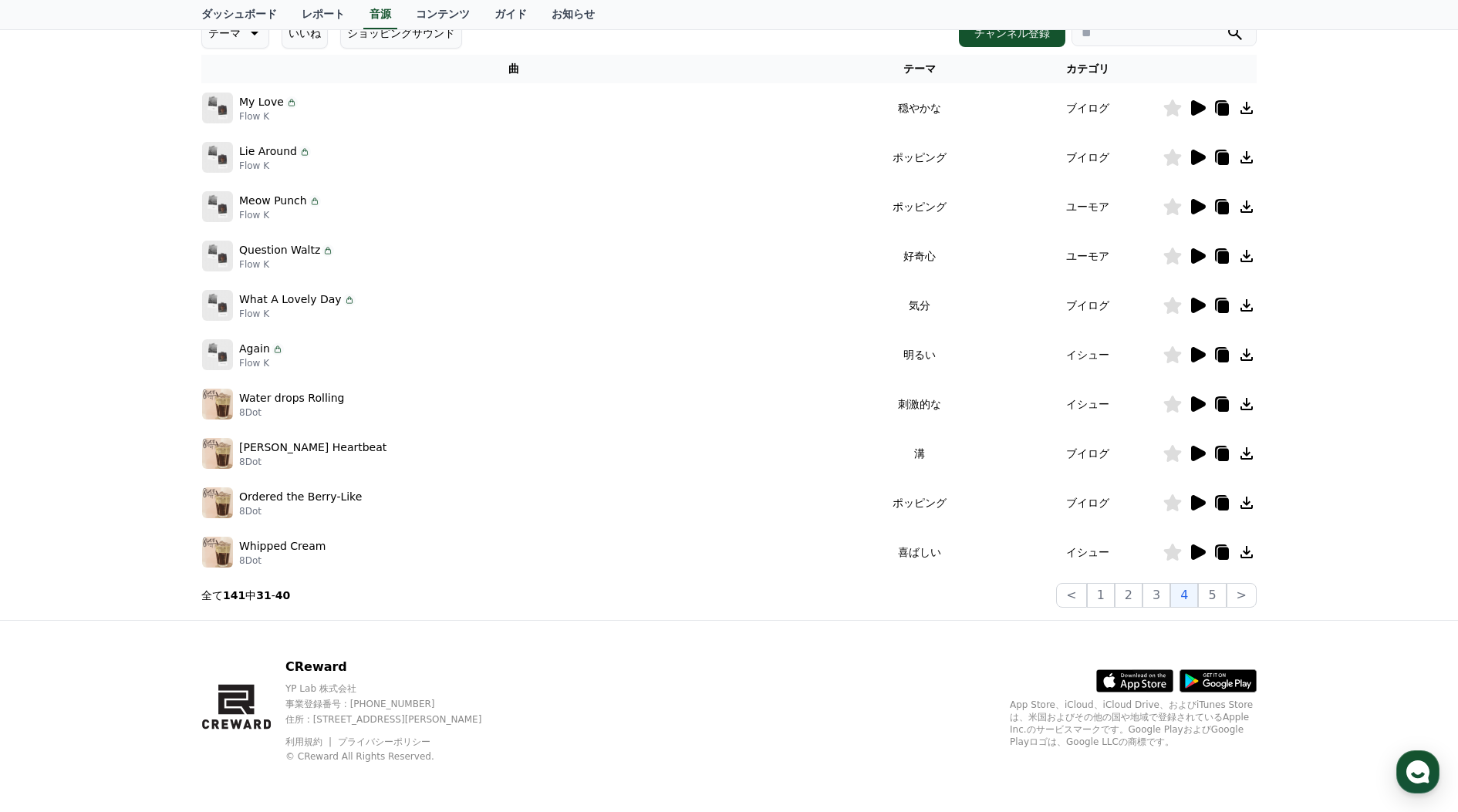
click at [308, 546] on p "Whipped Cream" at bounding box center [282, 545] width 87 height 16
click at [1198, 552] on icon at bounding box center [1198, 552] width 15 height 16
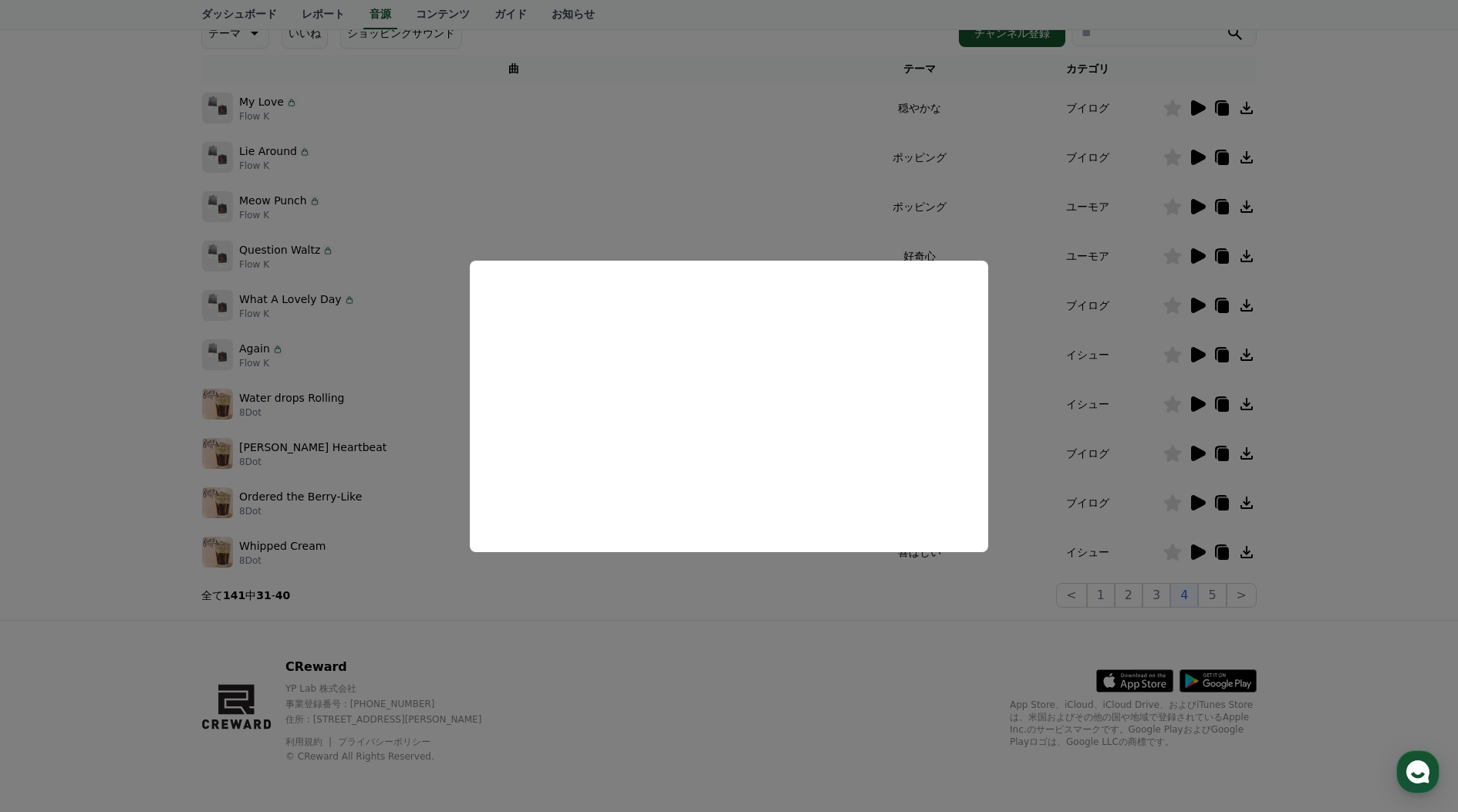
click at [222, 399] on button "close modal" at bounding box center [729, 406] width 1458 height 812
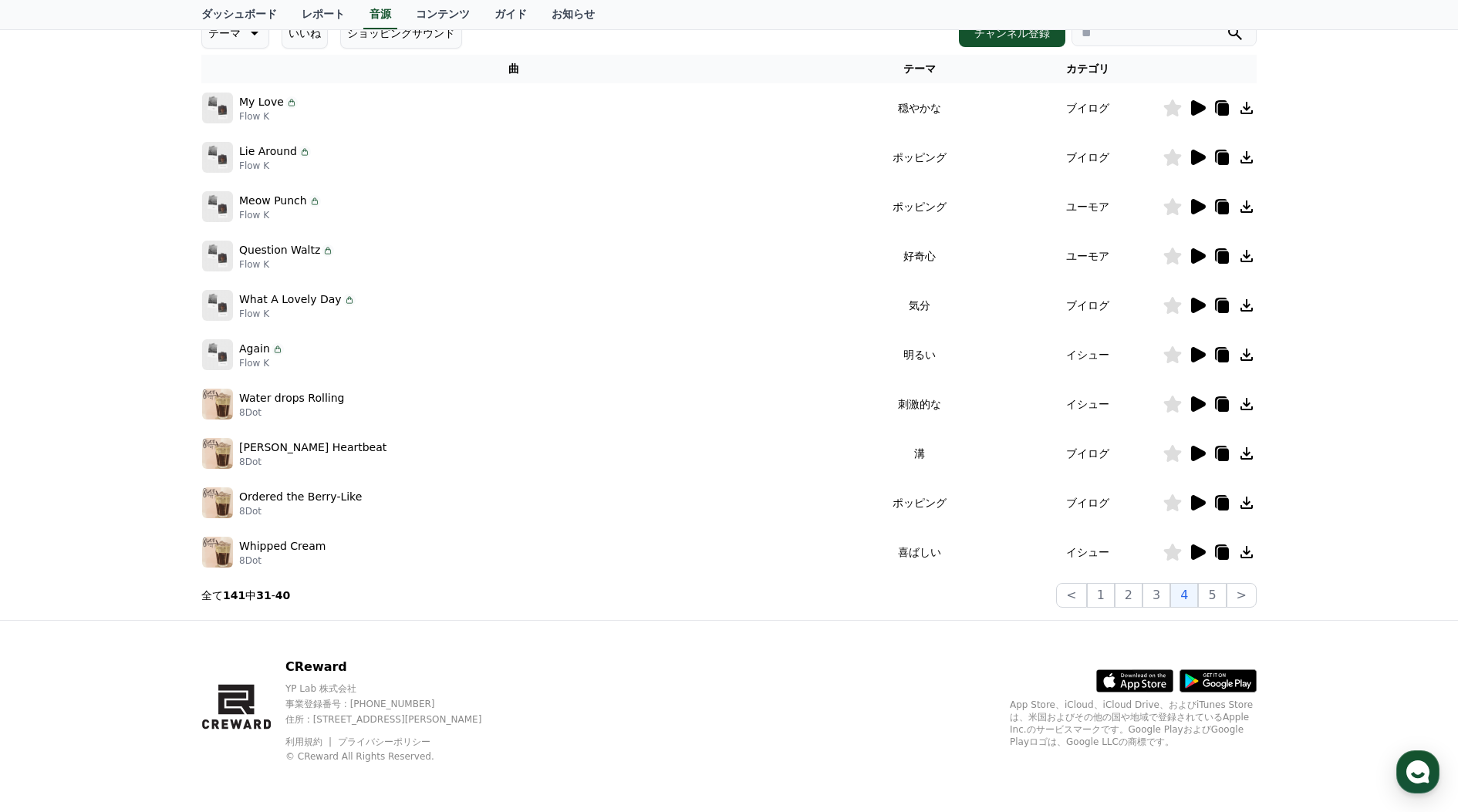
click at [222, 399] on img at bounding box center [217, 404] width 31 height 31
click at [1191, 304] on icon at bounding box center [1198, 305] width 15 height 16
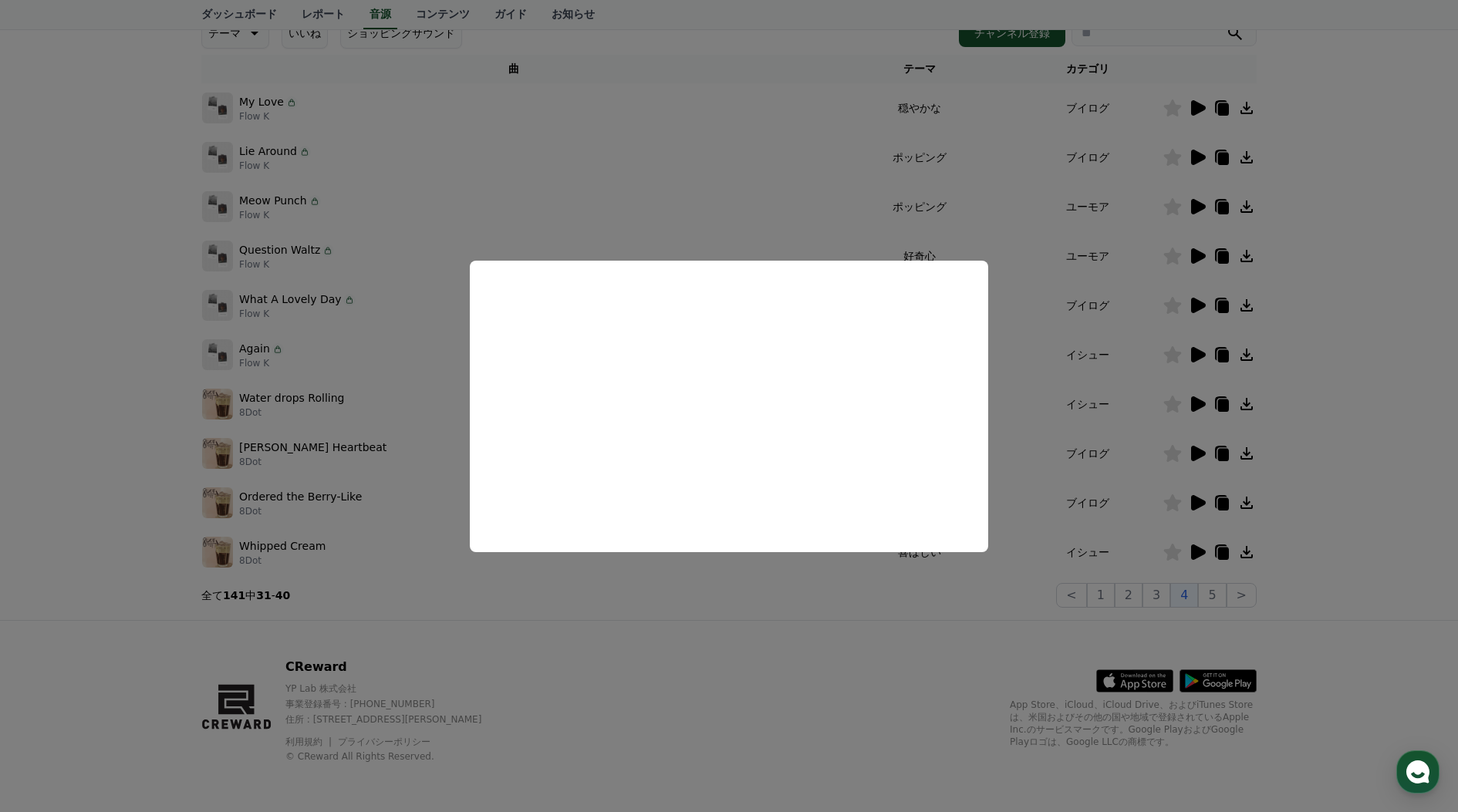
click at [882, 708] on button "close modal" at bounding box center [729, 406] width 1458 height 812
